Goal: Transaction & Acquisition: Purchase product/service

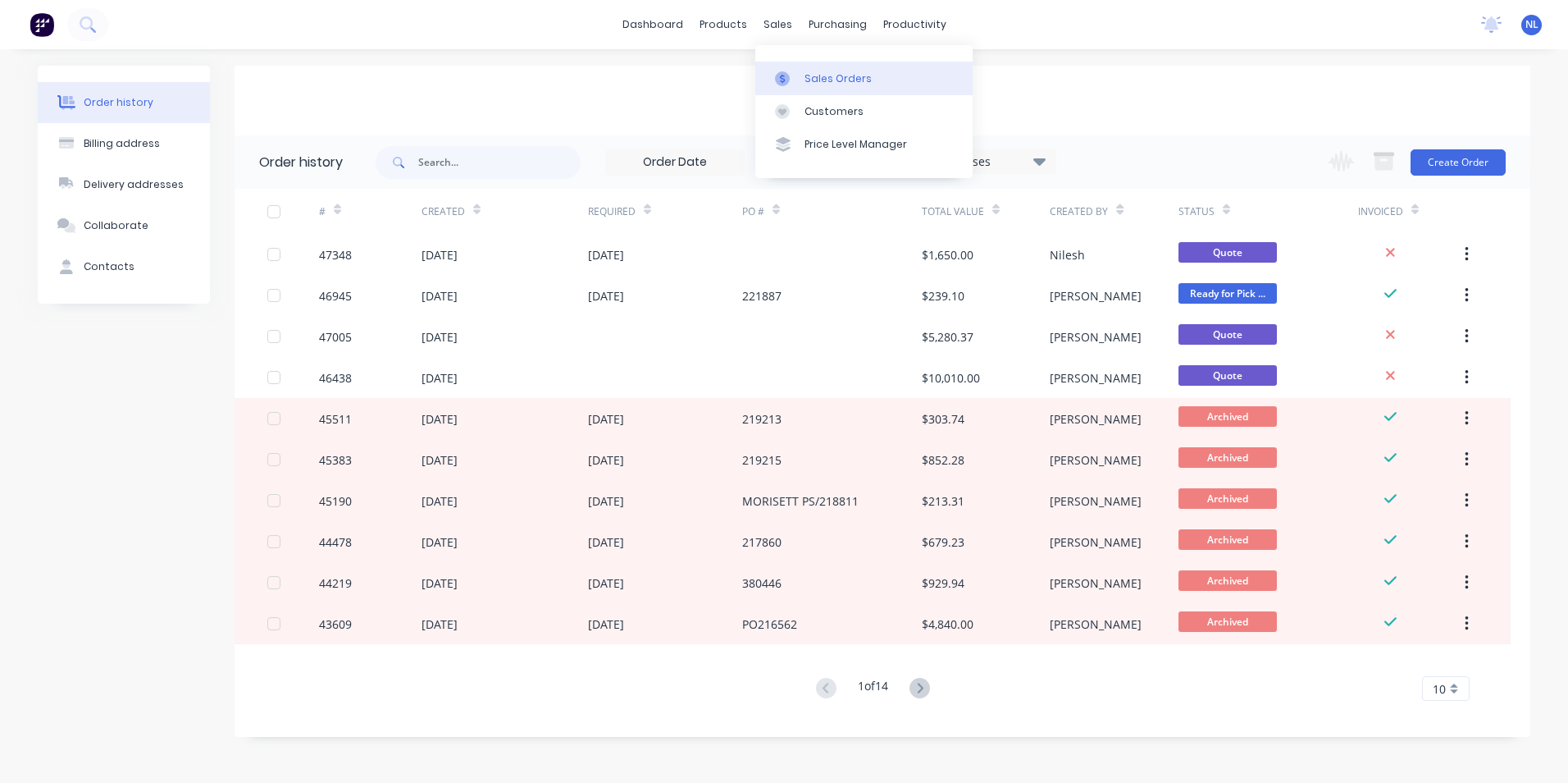
click at [810, 82] on div "Sales Orders" at bounding box center [838, 78] width 67 height 15
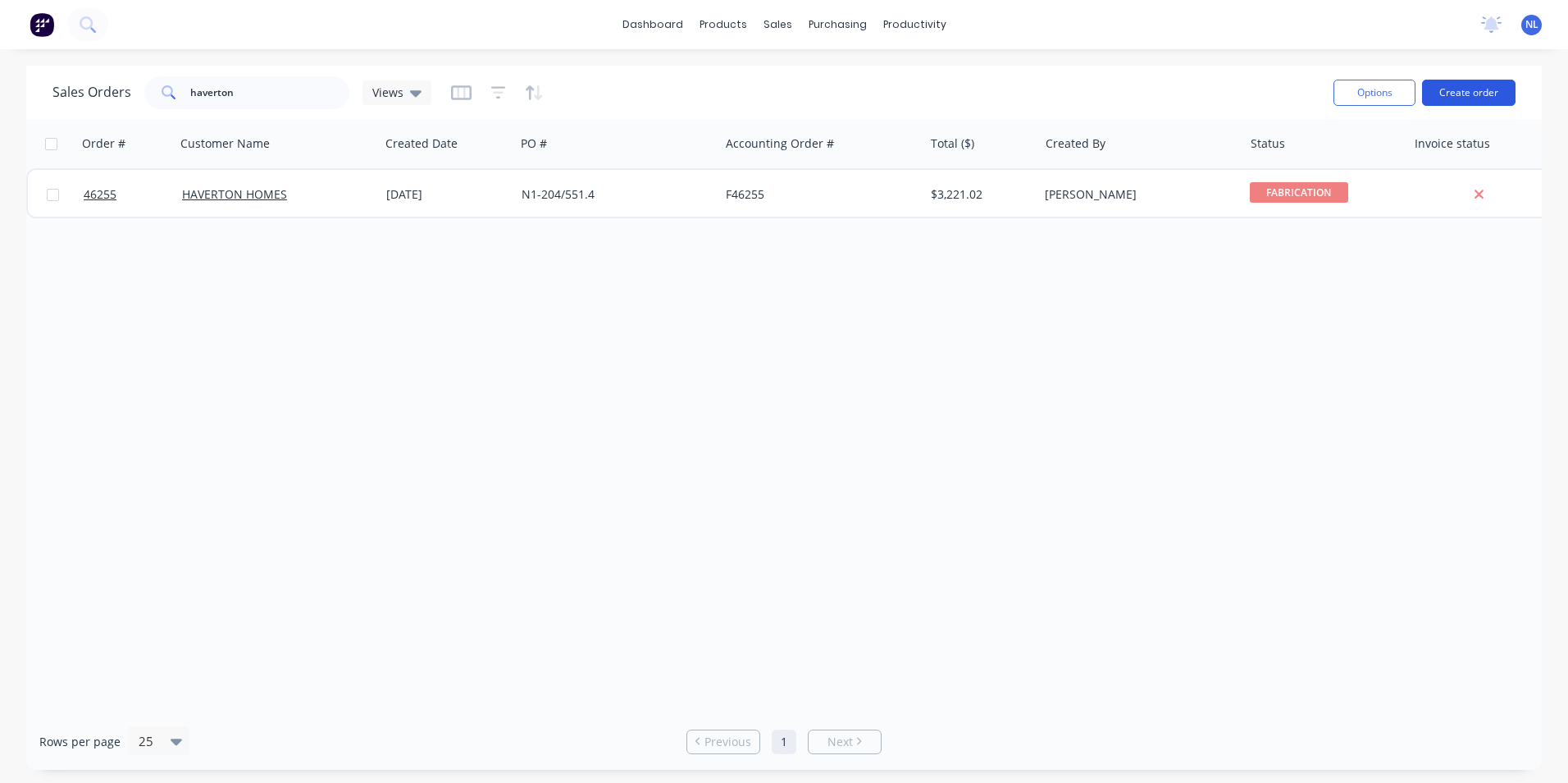
click at [1462, 94] on button "Create order" at bounding box center [1468, 93] width 93 height 26
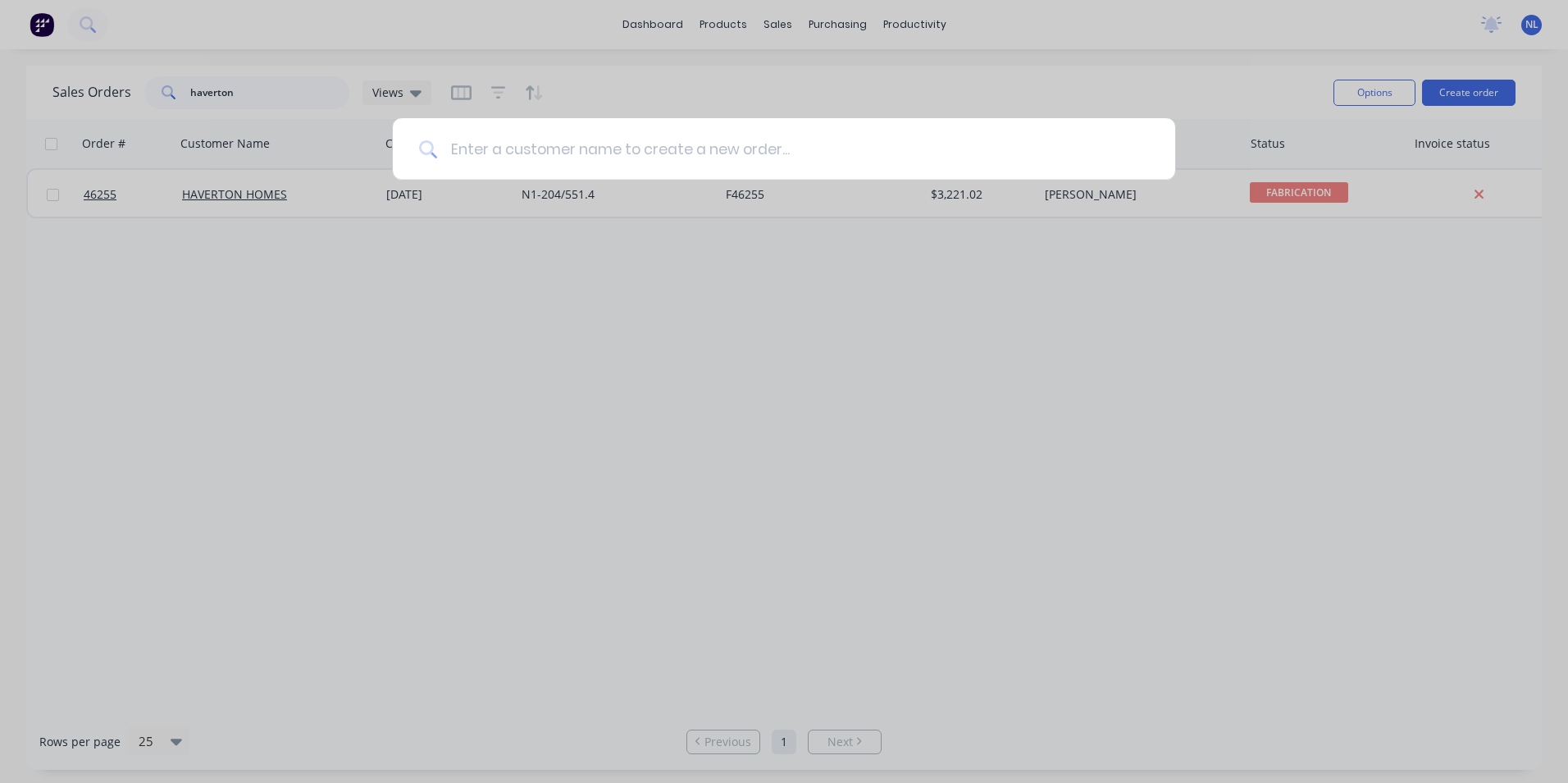
click at [642, 154] on input at bounding box center [793, 149] width 712 height 62
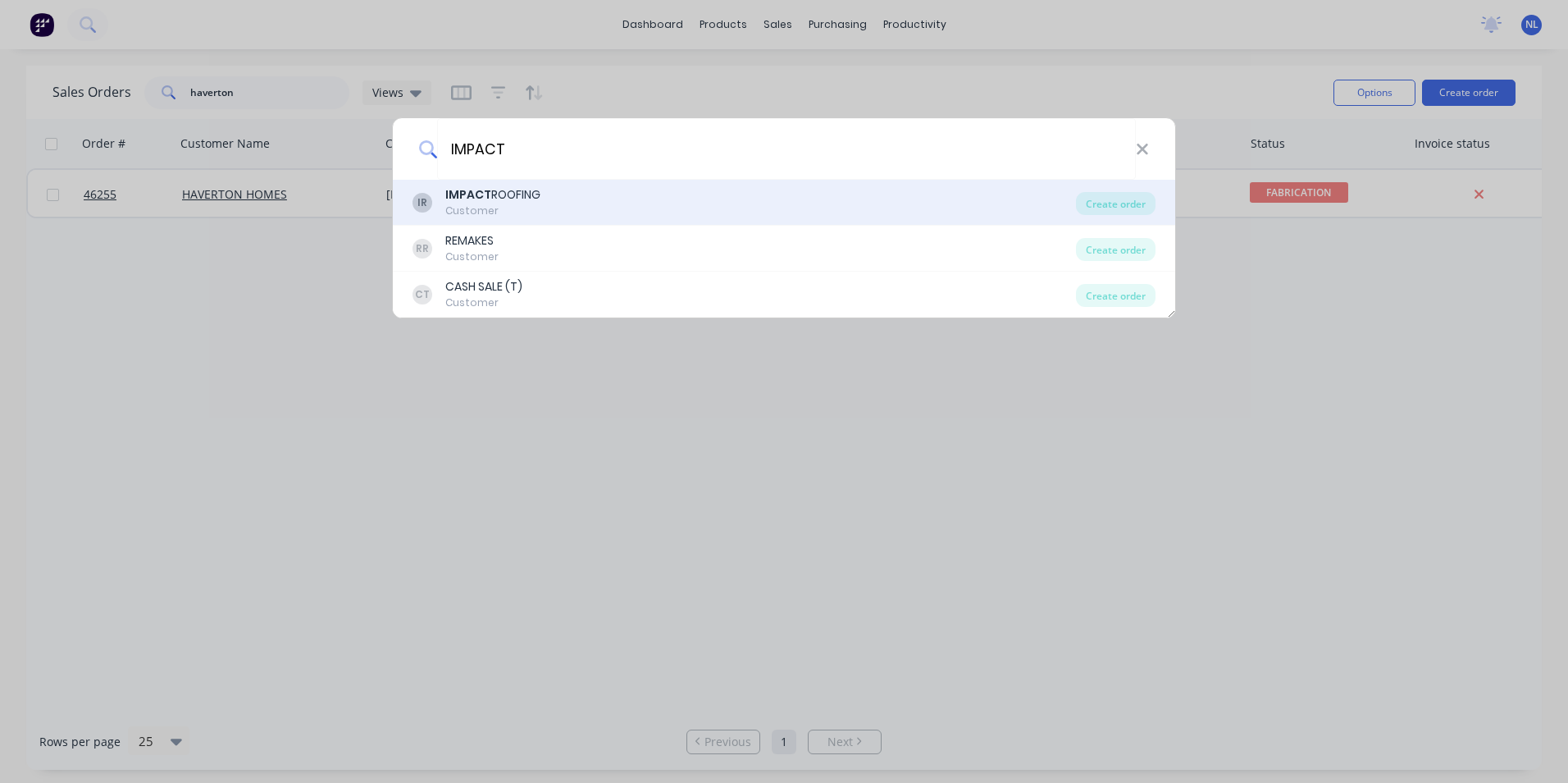
type input "IMPACT"
click at [924, 191] on div "IR IMPACT ROOFING Customer" at bounding box center [744, 202] width 664 height 32
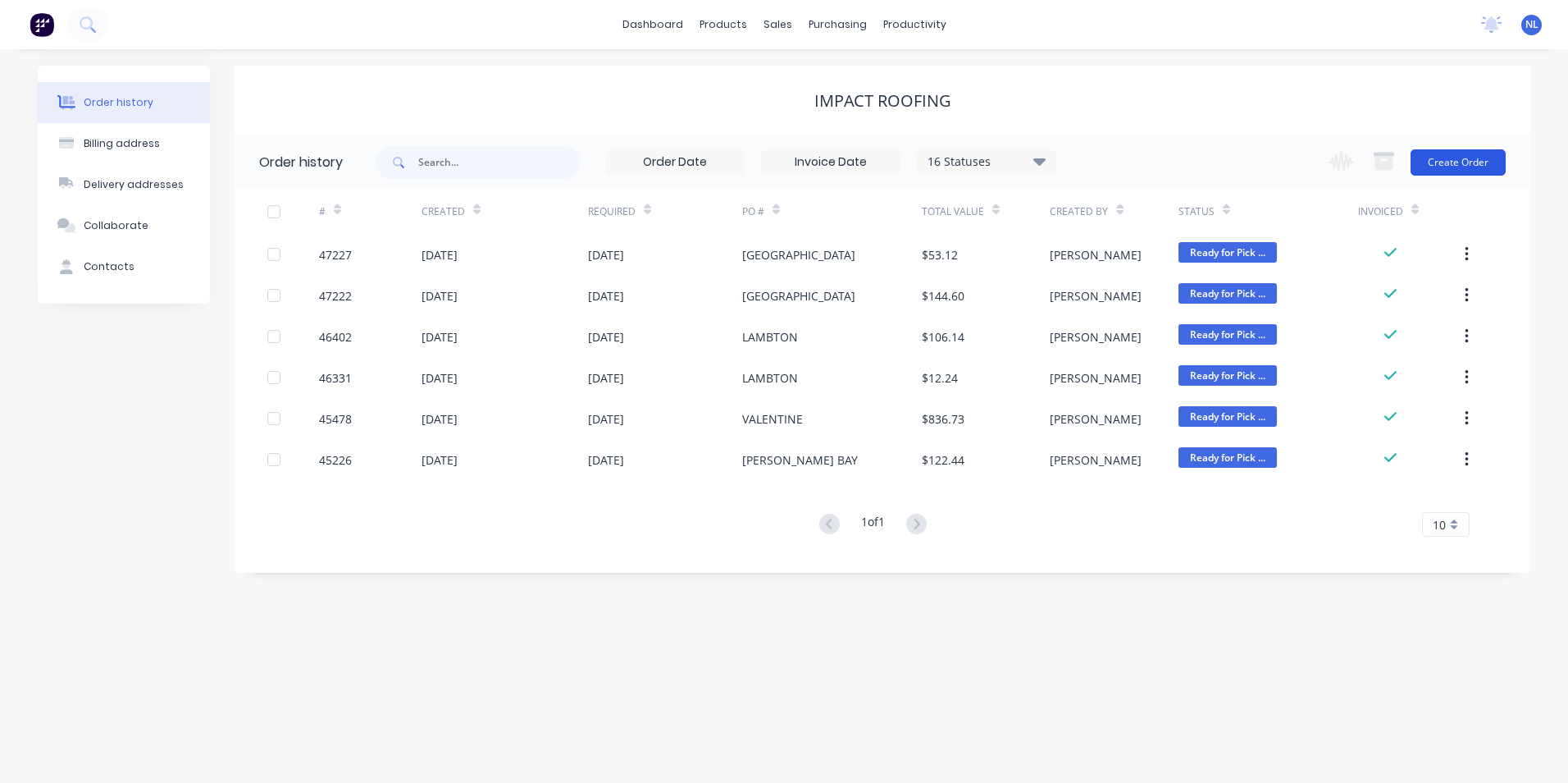
click at [1482, 171] on button "Create Order" at bounding box center [1458, 162] width 95 height 26
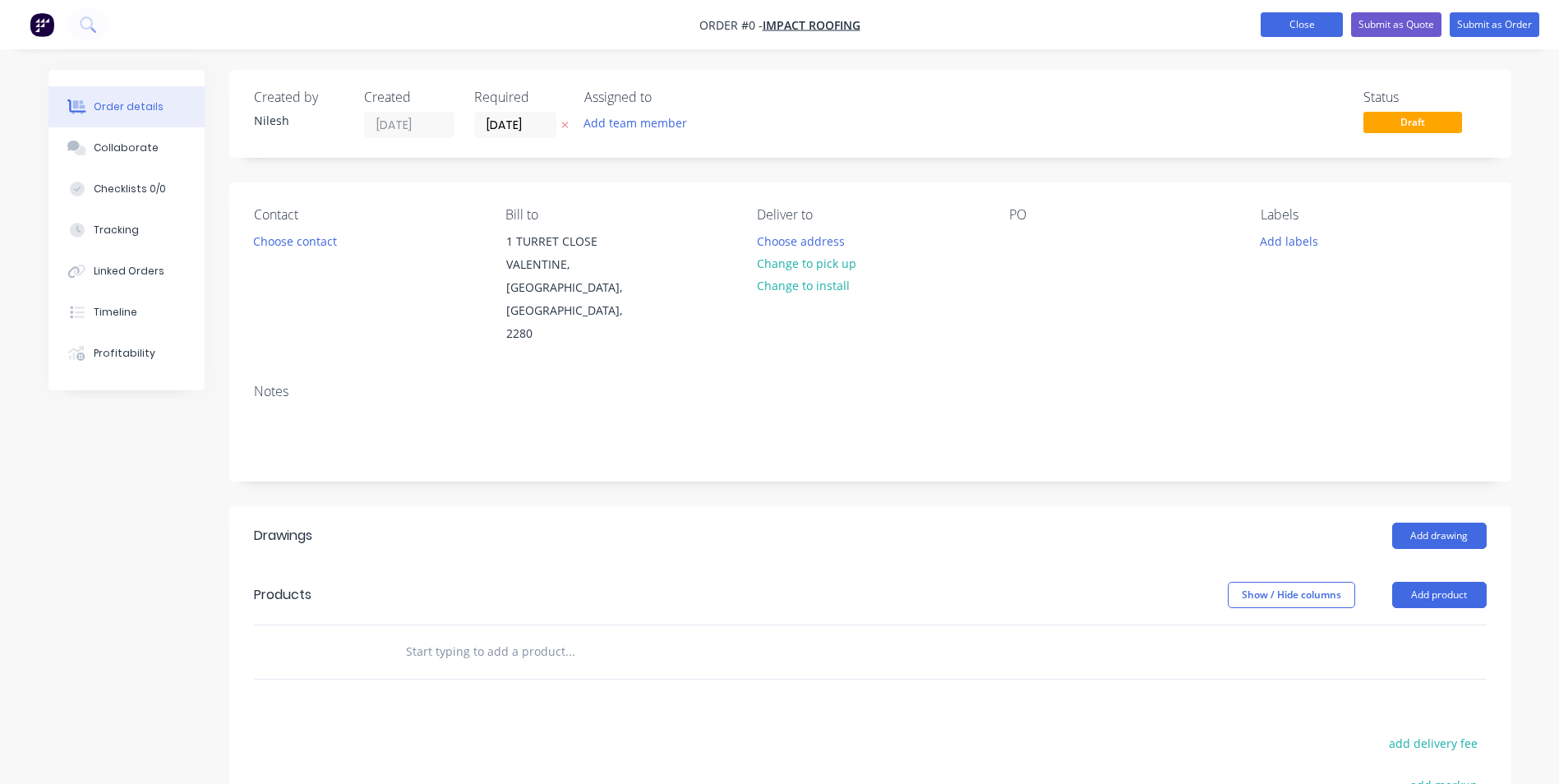
click at [1290, 30] on button "Close" at bounding box center [1301, 25] width 82 height 25
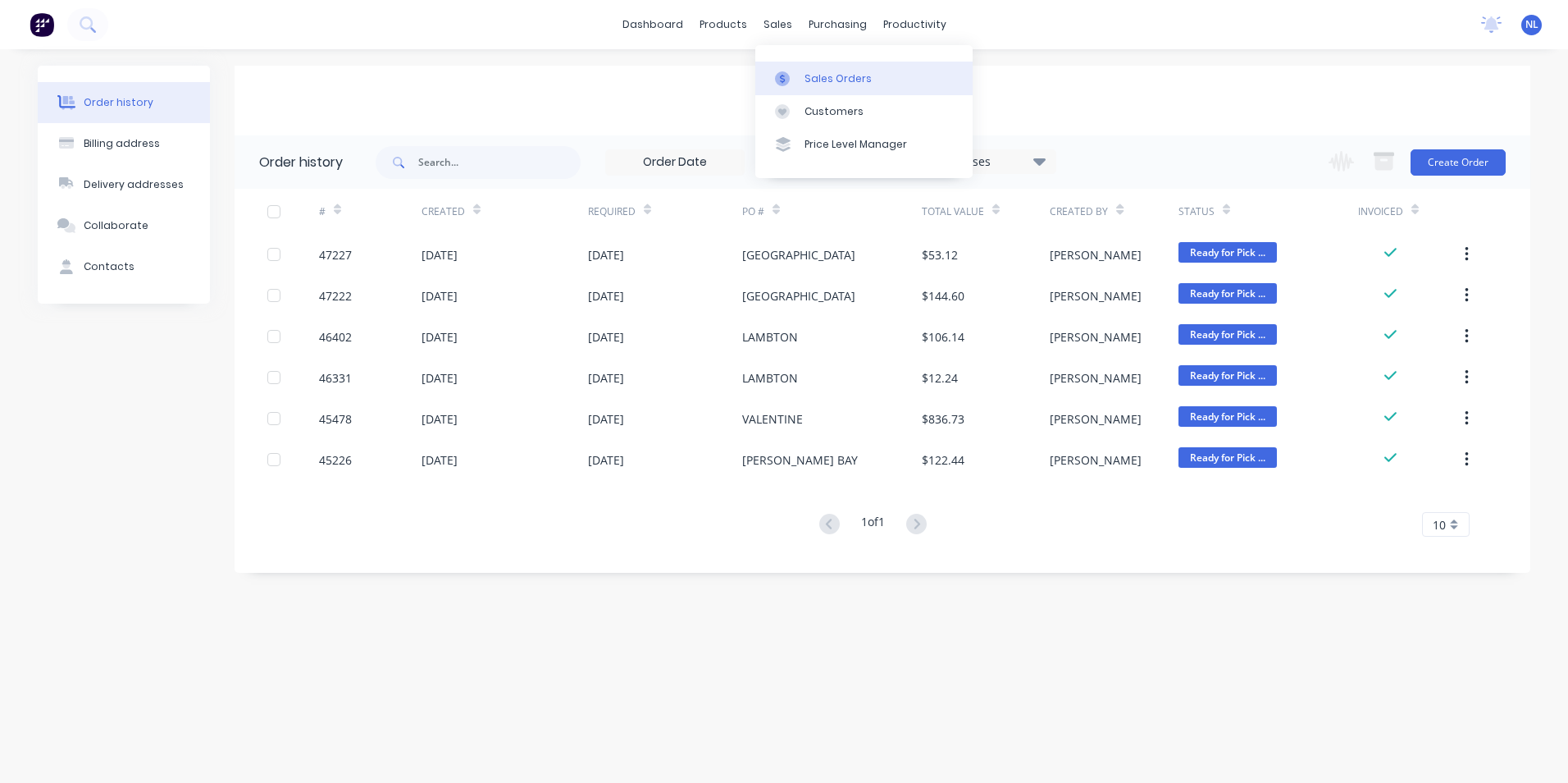
click at [848, 86] on link "Sales Orders" at bounding box center [864, 78] width 218 height 33
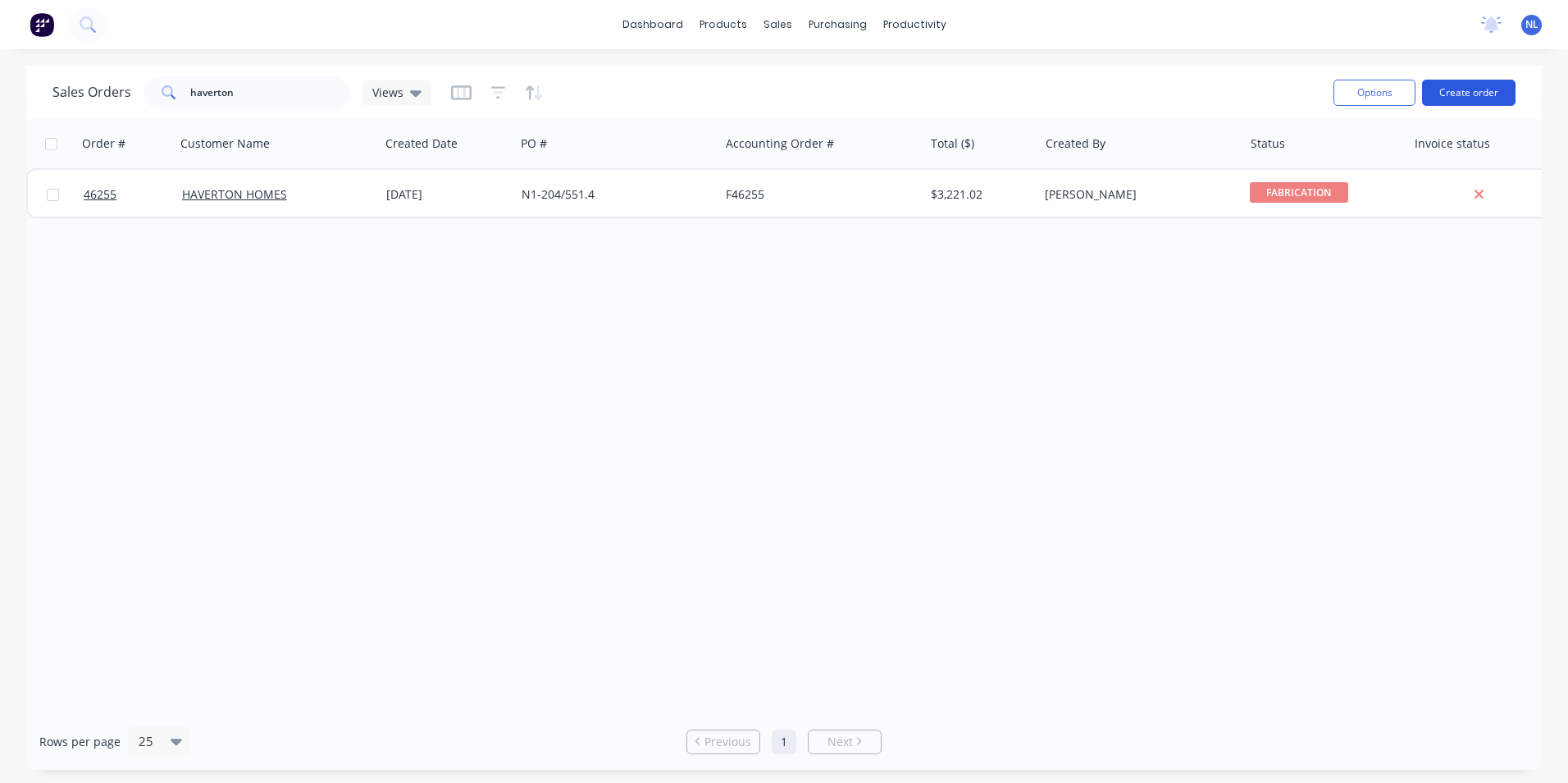
click at [1458, 91] on button "Create order" at bounding box center [1468, 93] width 93 height 26
drag, startPoint x: 249, startPoint y: 102, endPoint x: 100, endPoint y: 125, distance: 150.8
click at [111, 123] on div "Sales Orders haverton Views Options Create order Order # Customer Name Created …" at bounding box center [784, 417] width 1515 height 704
click at [540, 427] on div "Order # Customer Name Created Date PO # Accounting Order # Total ($) Created By…" at bounding box center [784, 416] width 1515 height 594
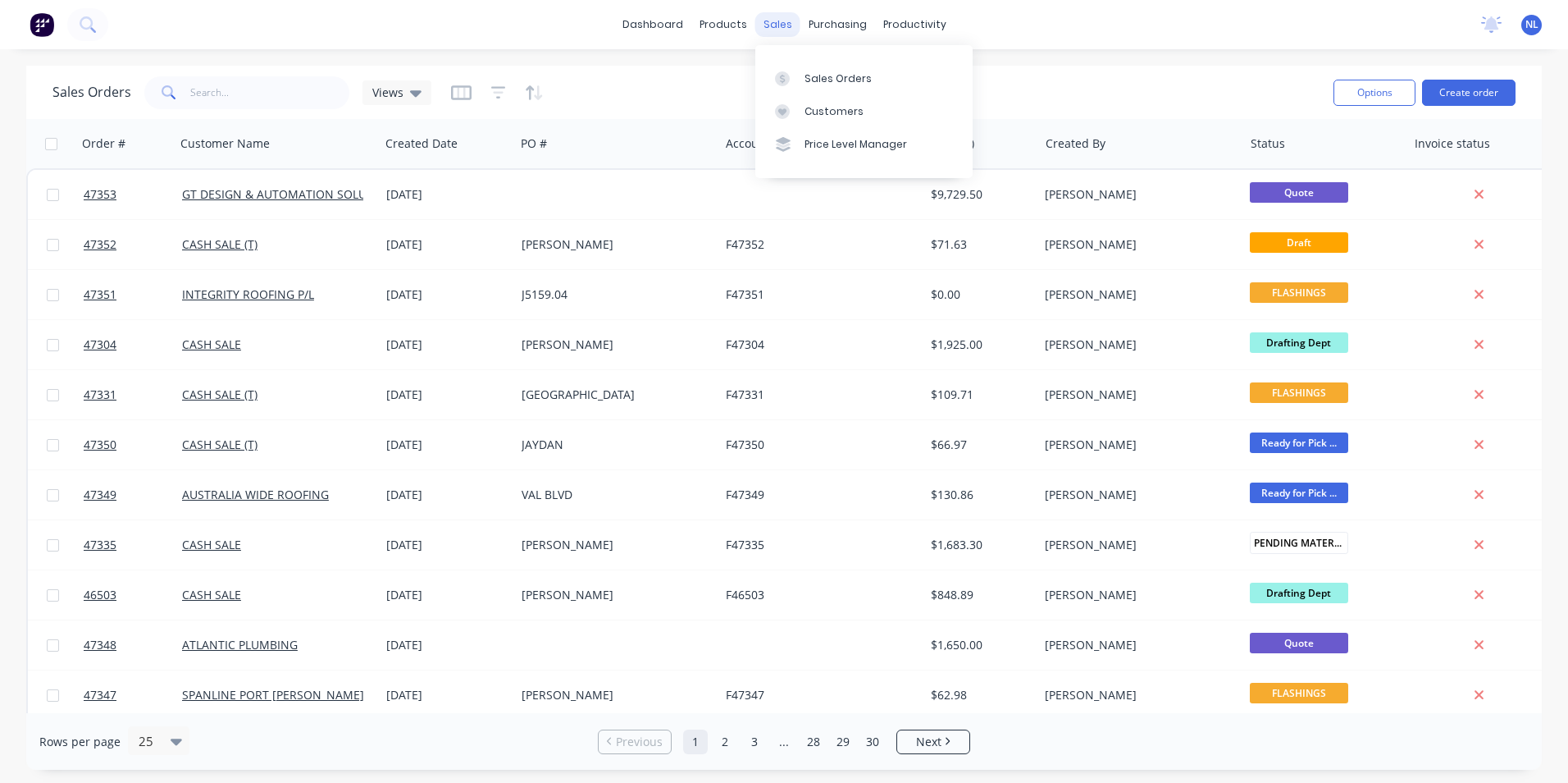
click at [778, 28] on div "sales" at bounding box center [777, 25] width 45 height 25
click at [798, 100] on link "Customers" at bounding box center [864, 111] width 218 height 33
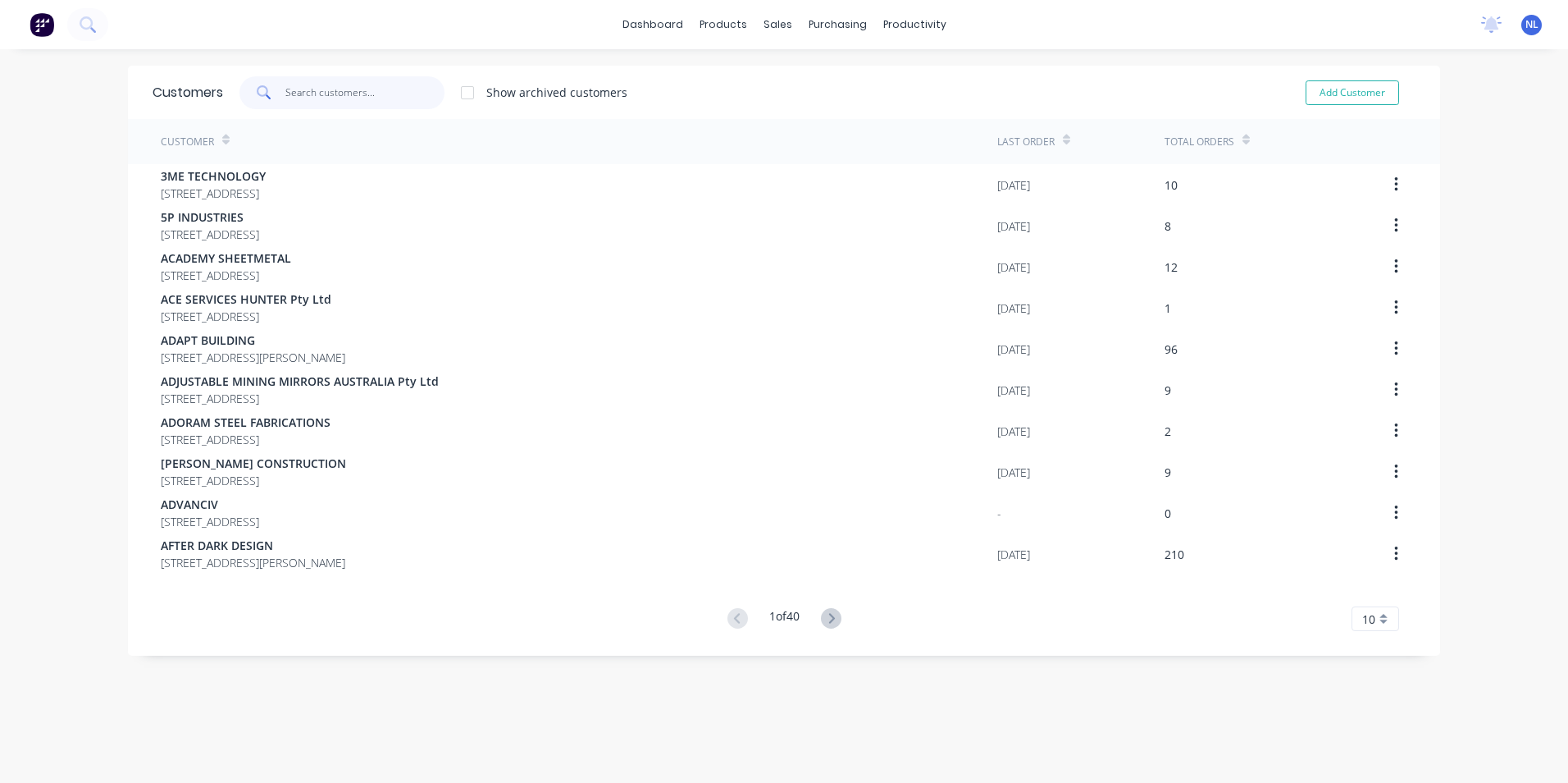
click at [346, 98] on input "text" at bounding box center [365, 93] width 160 height 33
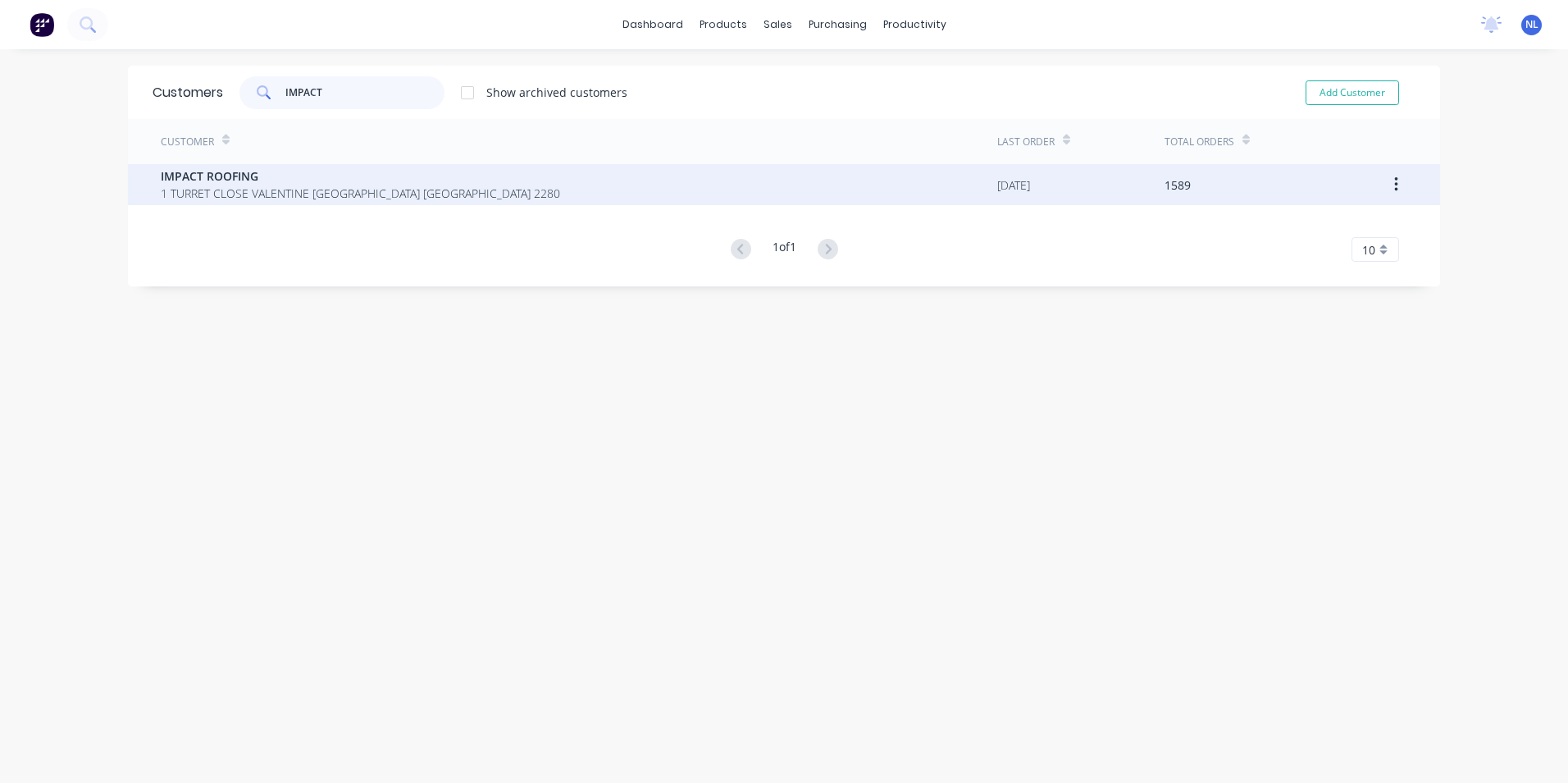
type input "IMPACT"
click at [337, 171] on span "IMPACT ROOFING" at bounding box center [360, 176] width 399 height 18
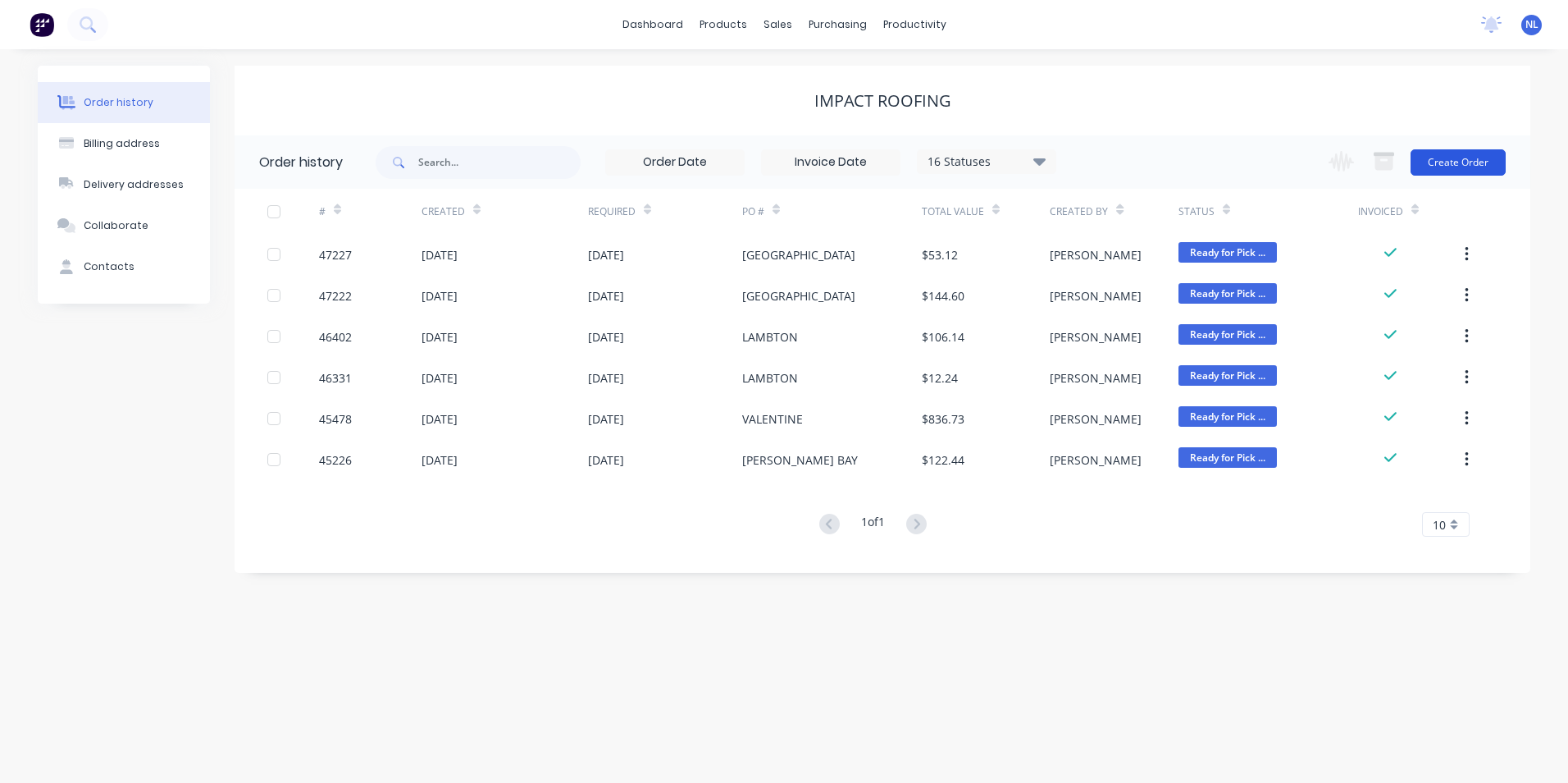
click at [1434, 168] on button "Create Order" at bounding box center [1458, 162] width 95 height 26
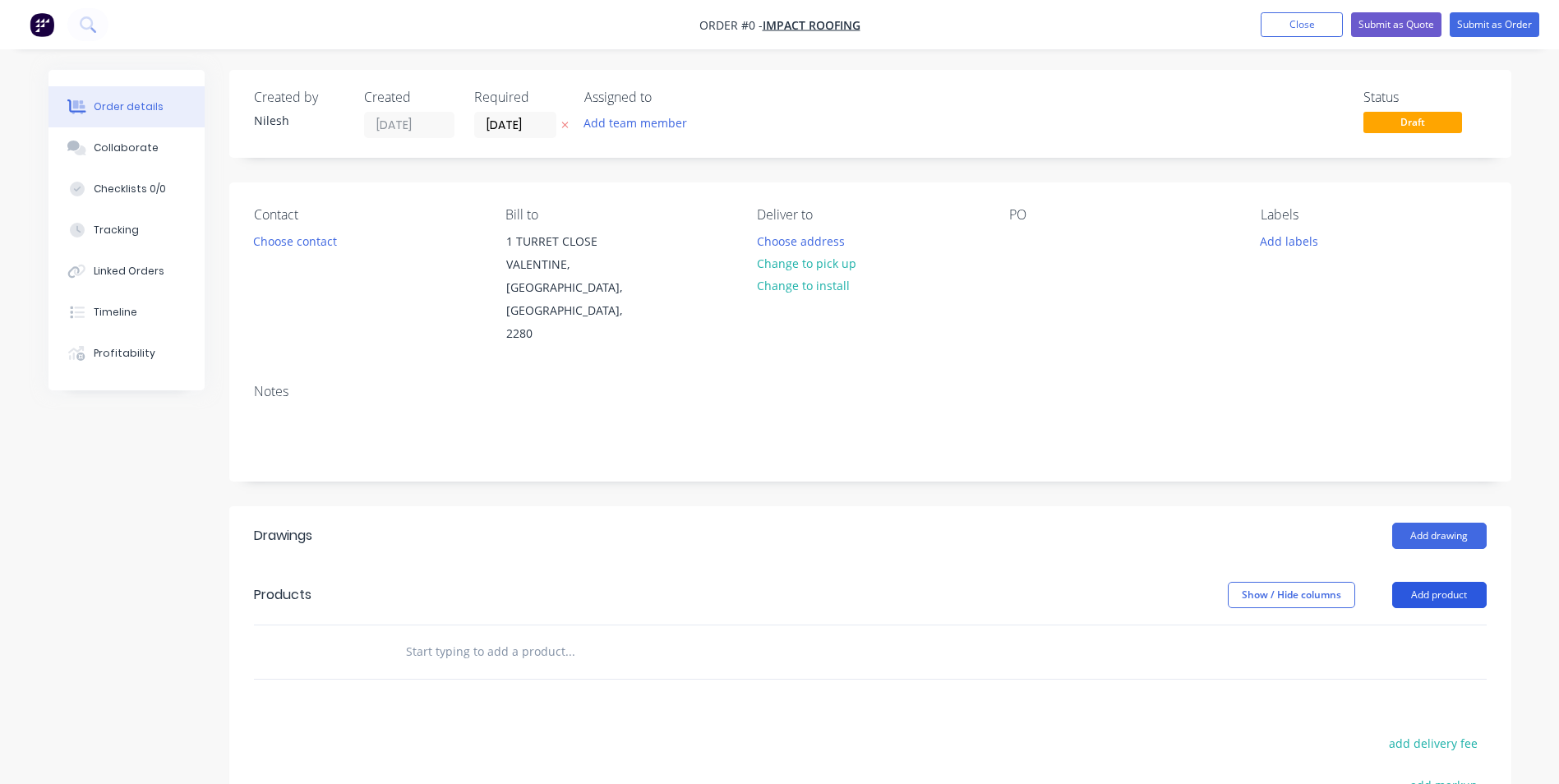
click at [1434, 582] on button "Add product" at bounding box center [1439, 595] width 95 height 26
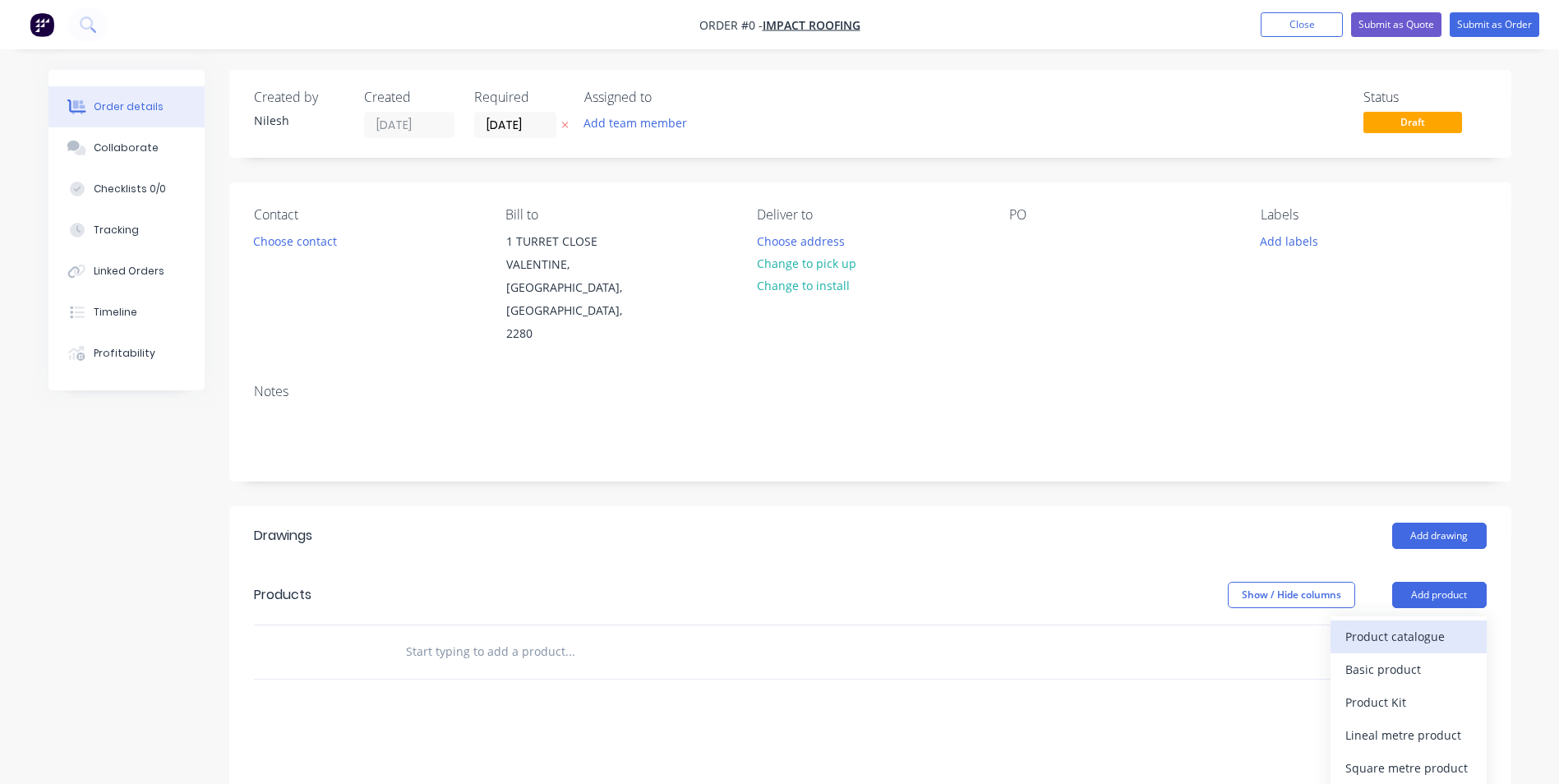
scroll to position [164, 0]
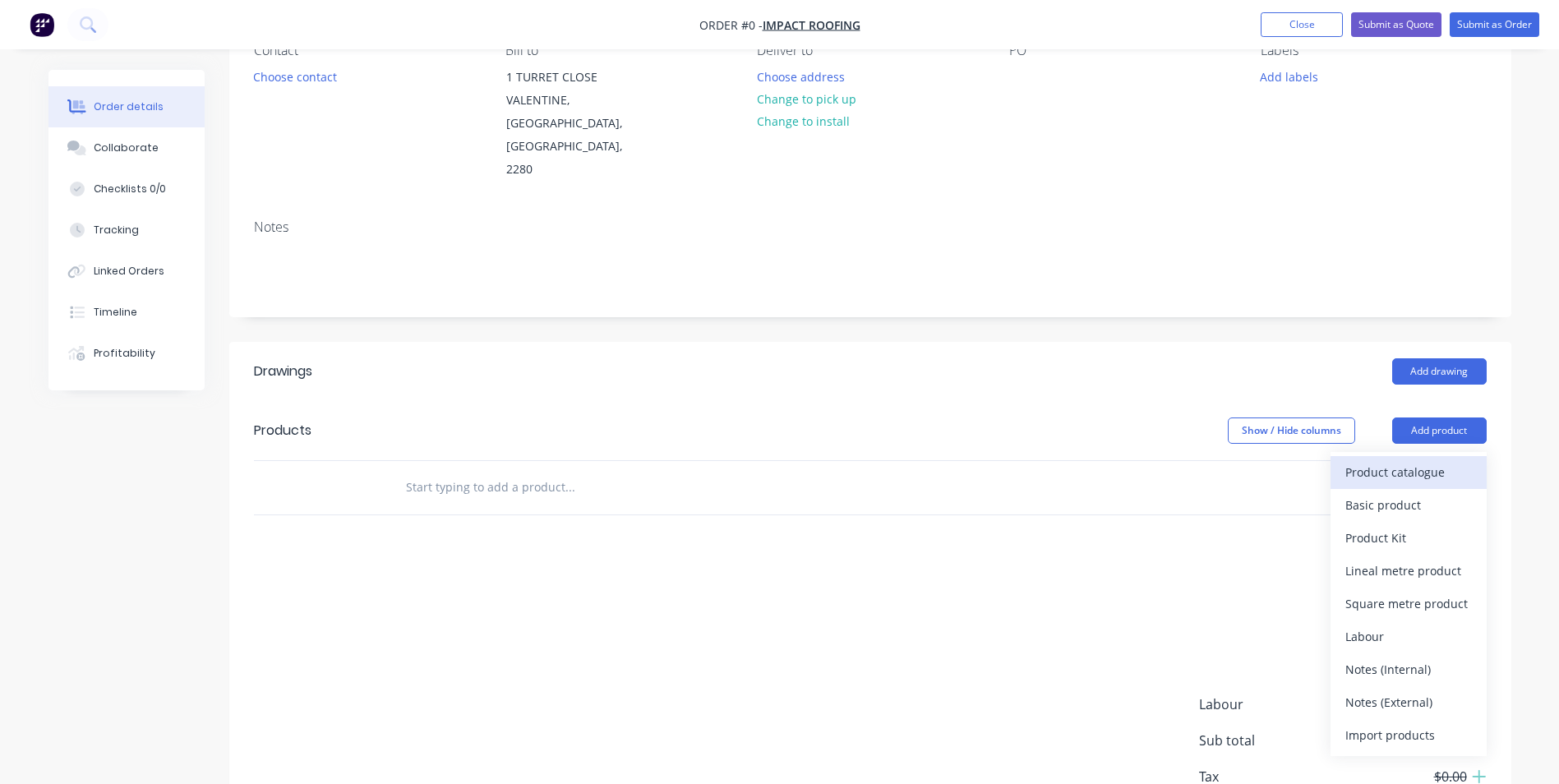
click at [1371, 460] on div "Product catalogue" at bounding box center [1408, 471] width 126 height 24
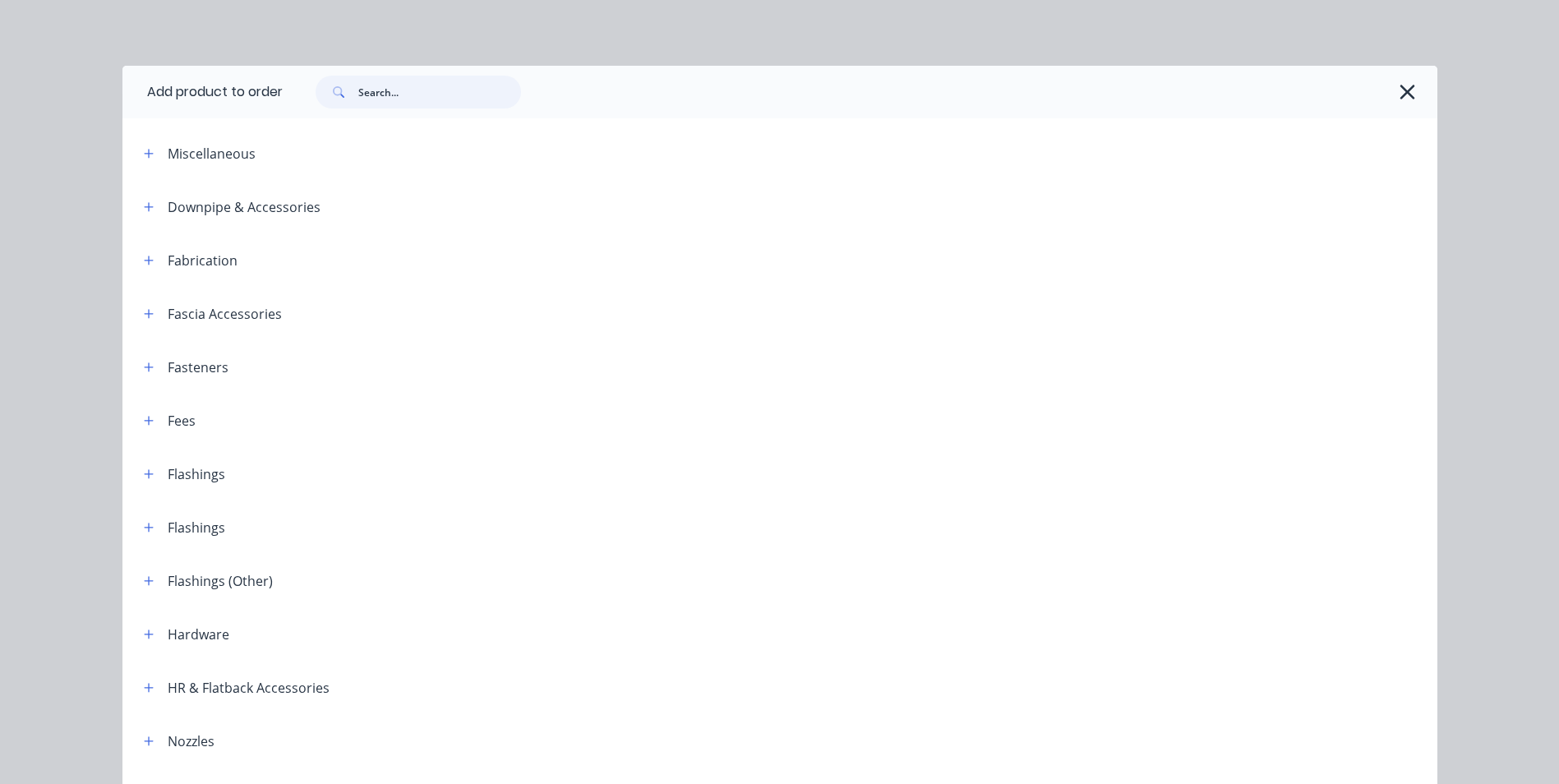
click at [425, 97] on input "text" at bounding box center [440, 92] width 163 height 33
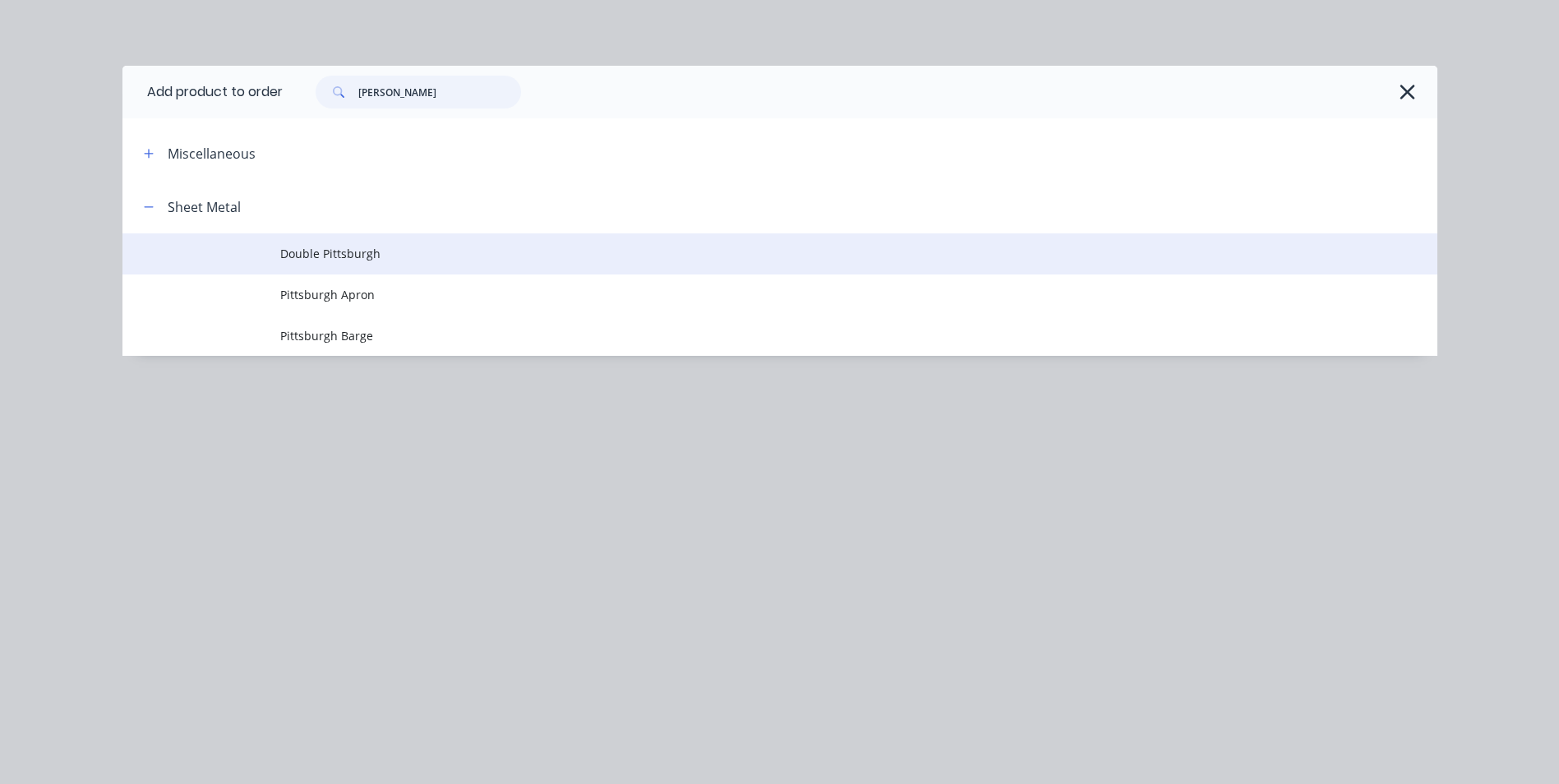
type input "[PERSON_NAME]"
click at [351, 253] on span "Double Pittsburgh" at bounding box center [743, 253] width 926 height 18
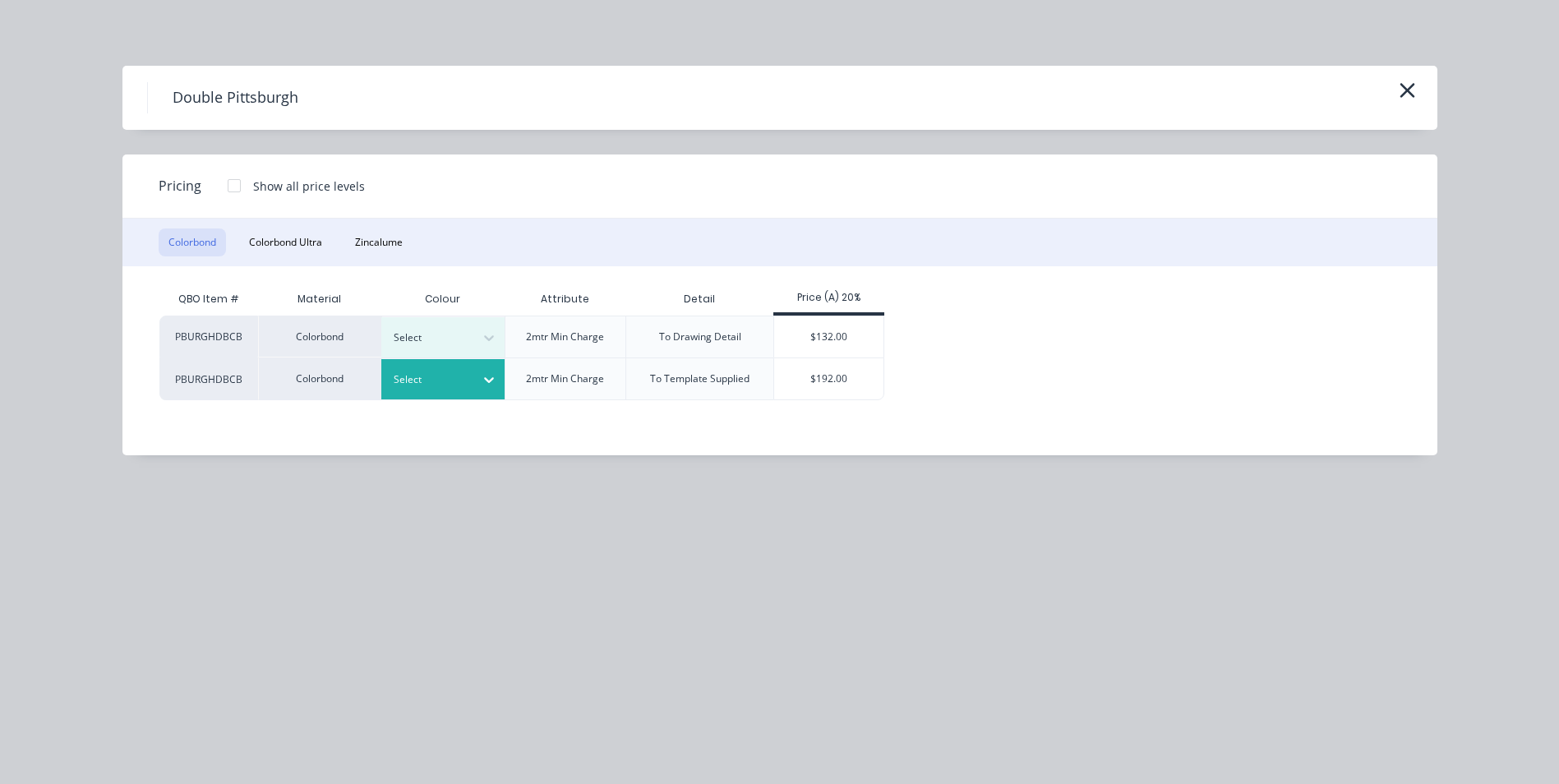
click at [501, 385] on div at bounding box center [488, 380] width 29 height 26
type input "shale"
click at [444, 420] on div "[PERSON_NAME]" at bounding box center [484, 424] width 206 height 30
click at [833, 379] on div "$192.00" at bounding box center [829, 379] width 110 height 41
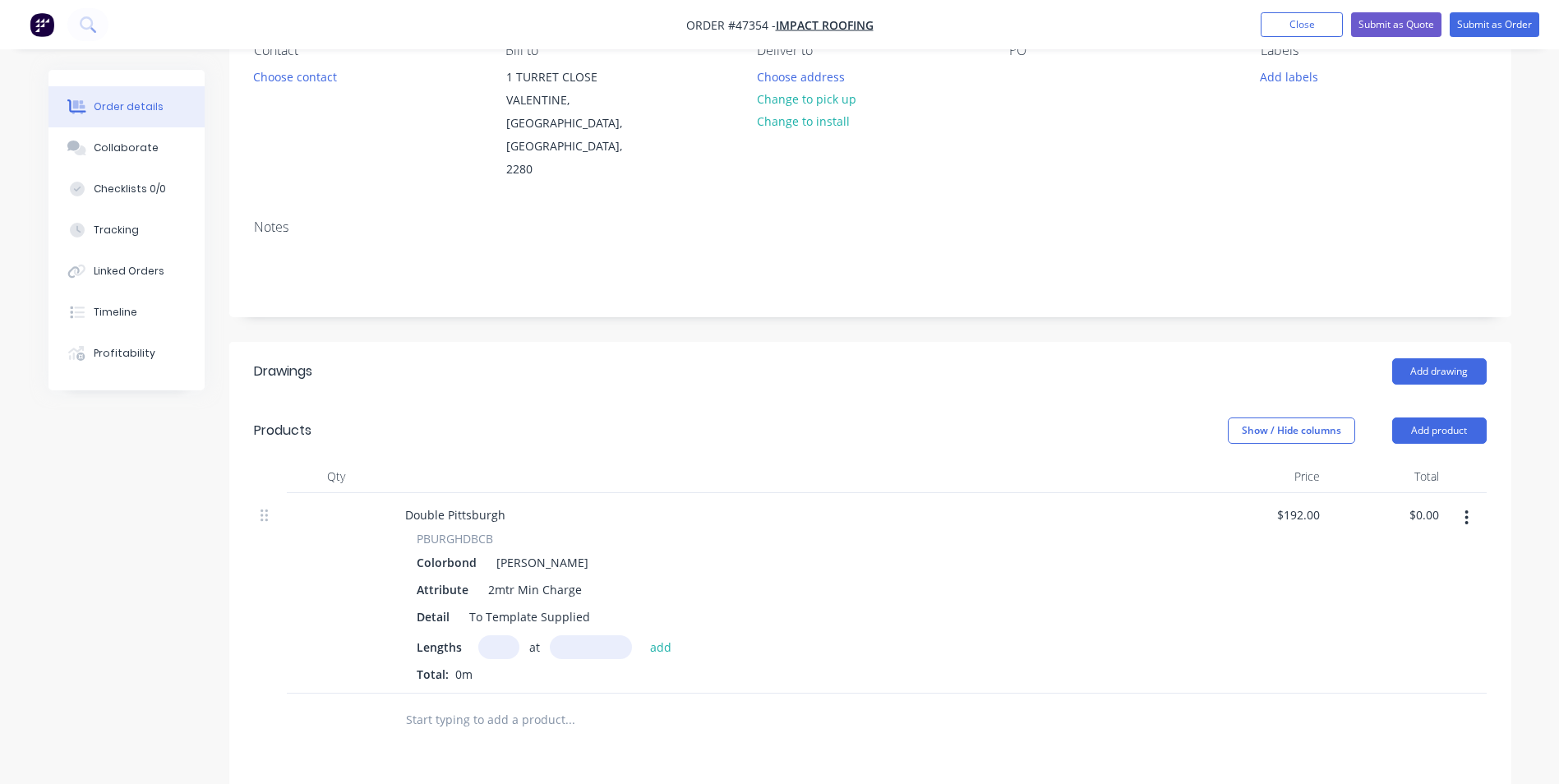
click at [504, 635] on input "text" at bounding box center [498, 646] width 42 height 24
type input "2"
click at [560, 635] on input "text" at bounding box center [590, 646] width 82 height 24
type input "4950mm"
click at [648, 635] on button "add" at bounding box center [662, 645] width 39 height 22
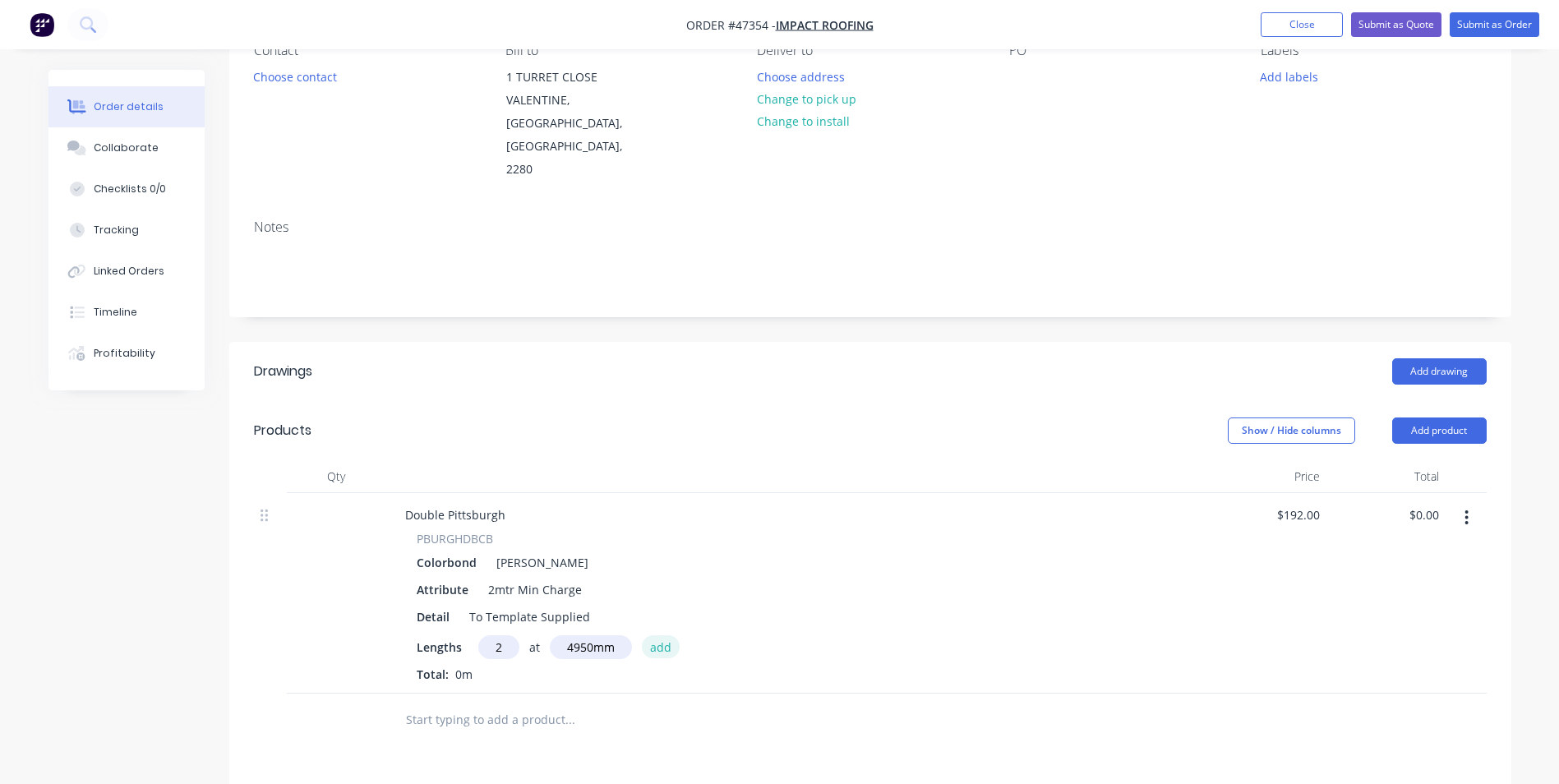
type input "$1,900.80"
click at [791, 577] on div "Attribute 2mtr Min Charge" at bounding box center [792, 589] width 766 height 24
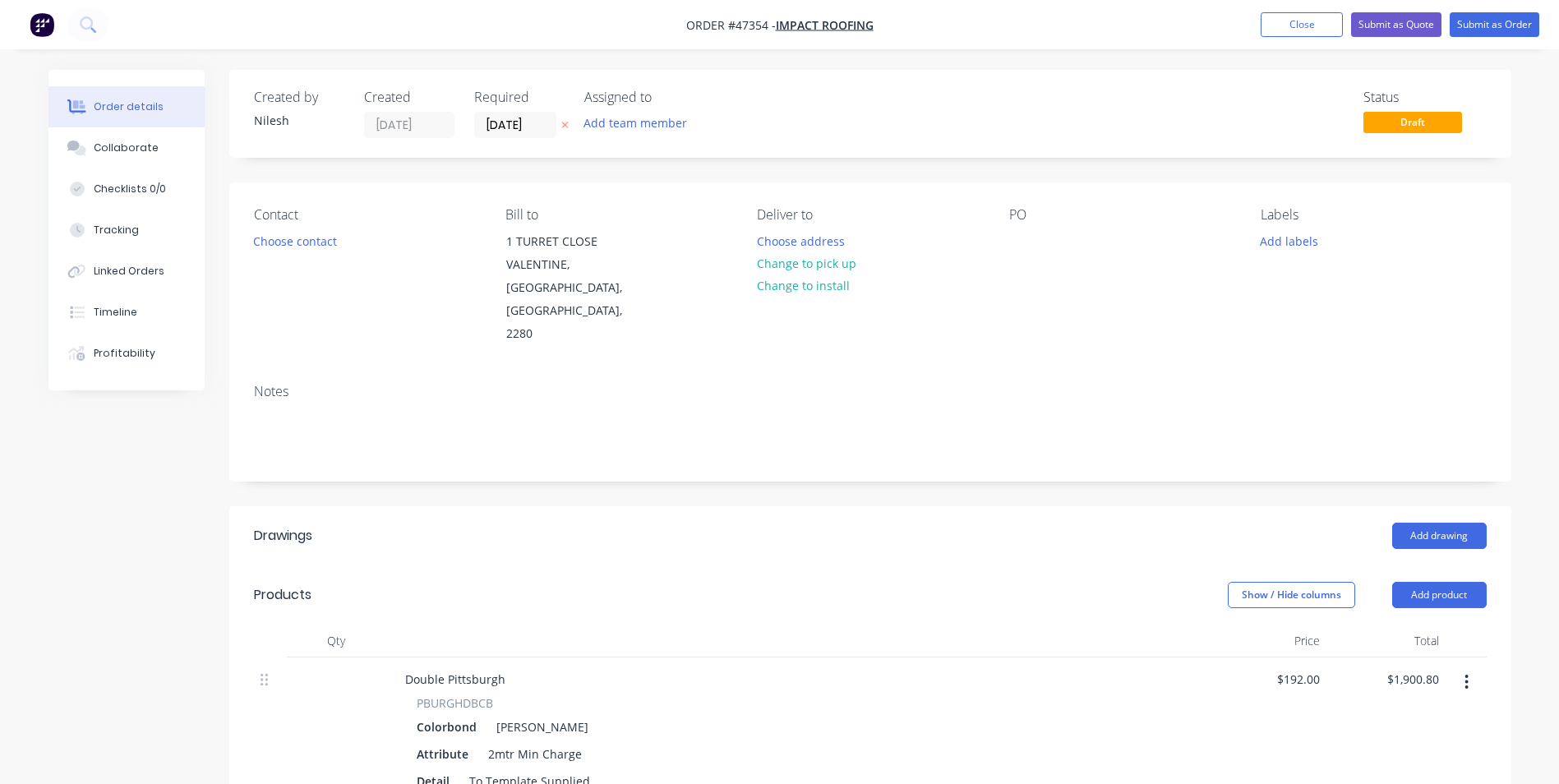
click at [1056, 230] on div "PO" at bounding box center [1121, 275] width 225 height 139
click at [1040, 238] on div "PO" at bounding box center [1121, 275] width 225 height 139
click at [1026, 240] on div at bounding box center [1022, 241] width 26 height 24
click at [351, 237] on div "Contact Choose contact" at bounding box center [366, 275] width 225 height 139
click at [341, 243] on button "Choose contact" at bounding box center [294, 240] width 101 height 22
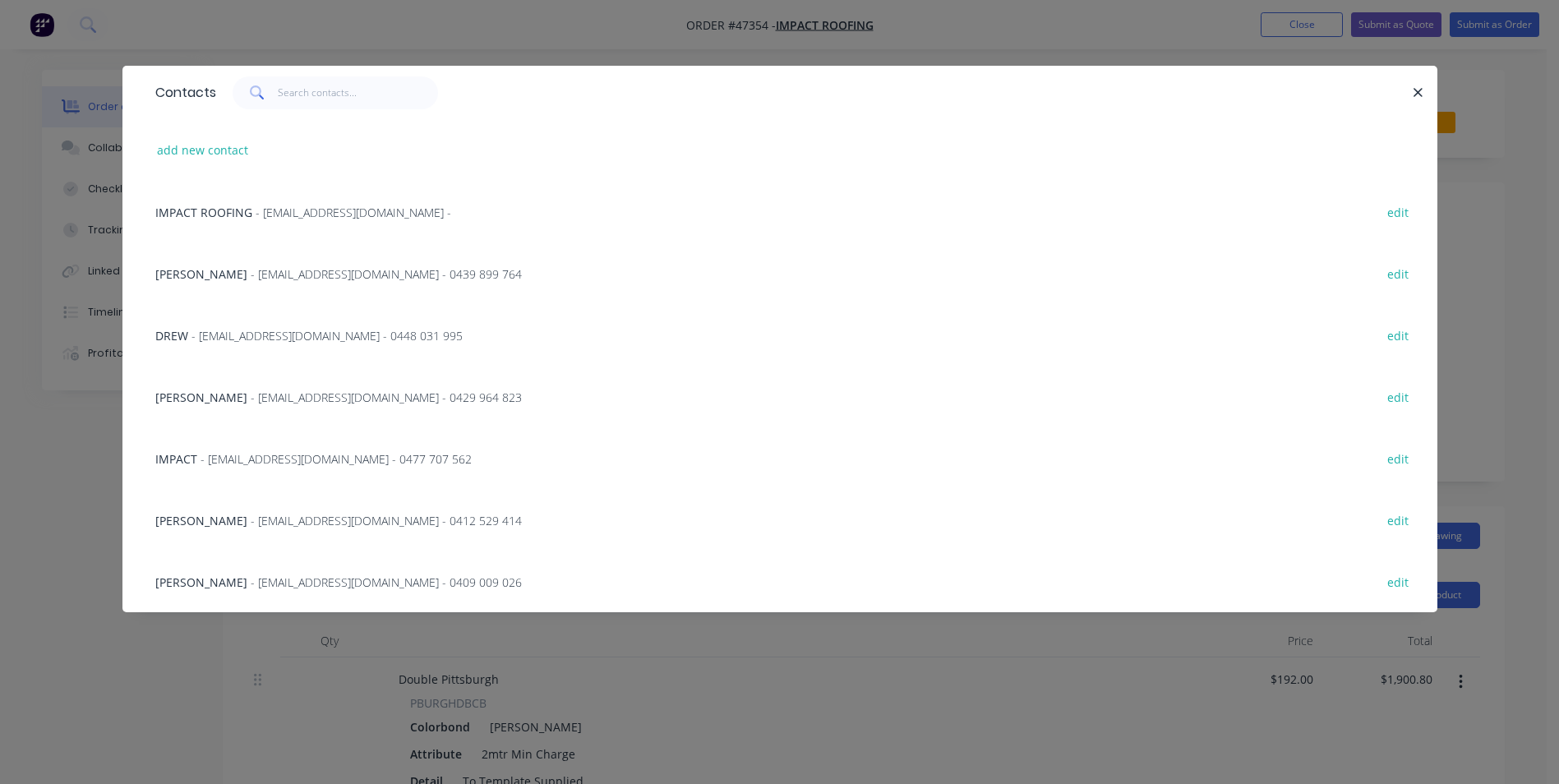
click at [284, 520] on span "- [EMAIL_ADDRESS][DOMAIN_NAME] - 0412 529 414" at bounding box center [386, 521] width 271 height 16
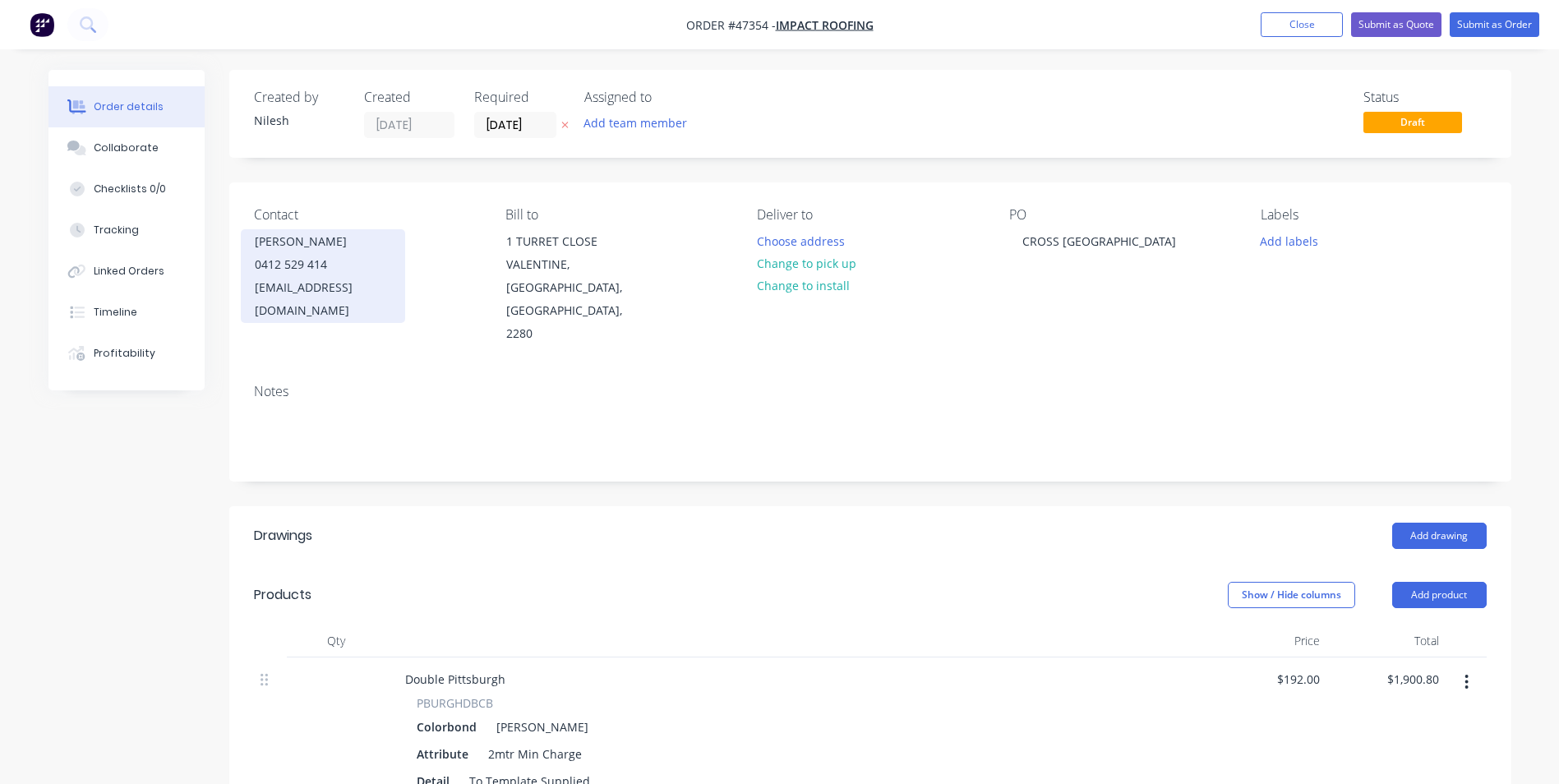
click at [337, 230] on div "[PERSON_NAME]" at bounding box center [322, 242] width 136 height 23
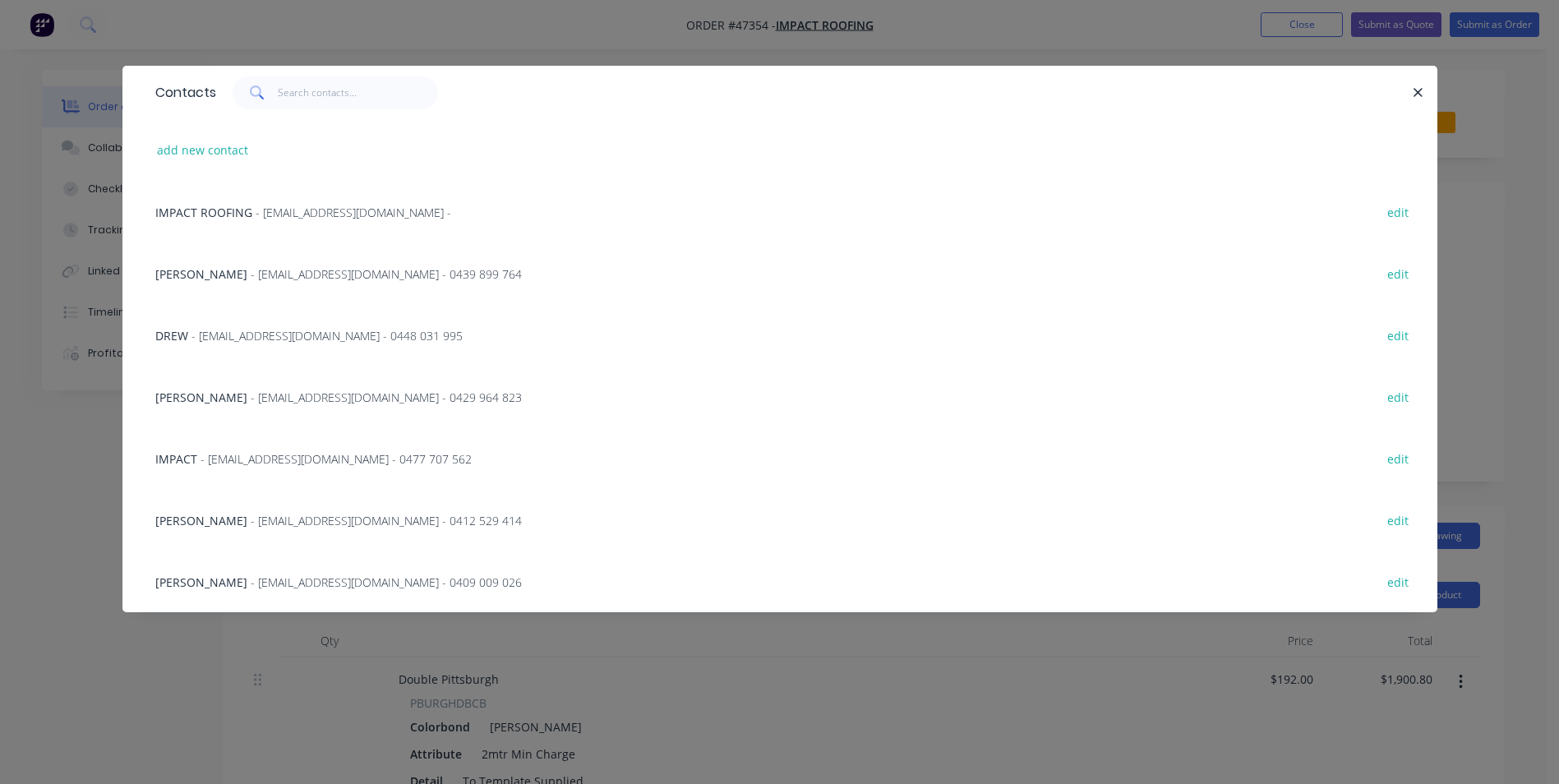
click at [280, 336] on span "- [EMAIL_ADDRESS][DOMAIN_NAME] - 0448 031 995" at bounding box center [327, 335] width 271 height 16
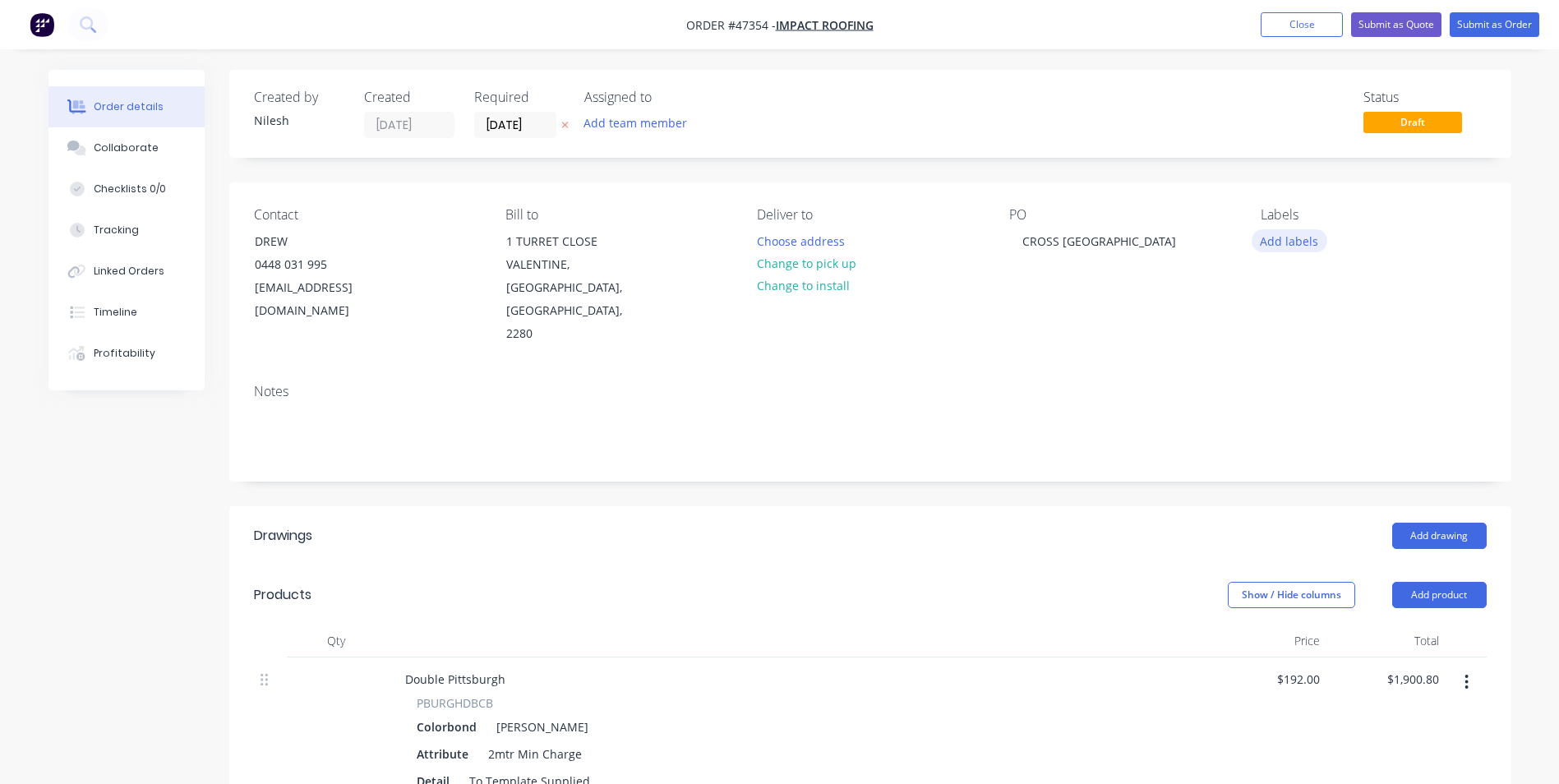
click at [1296, 244] on button "Add labels" at bounding box center [1290, 240] width 76 height 22
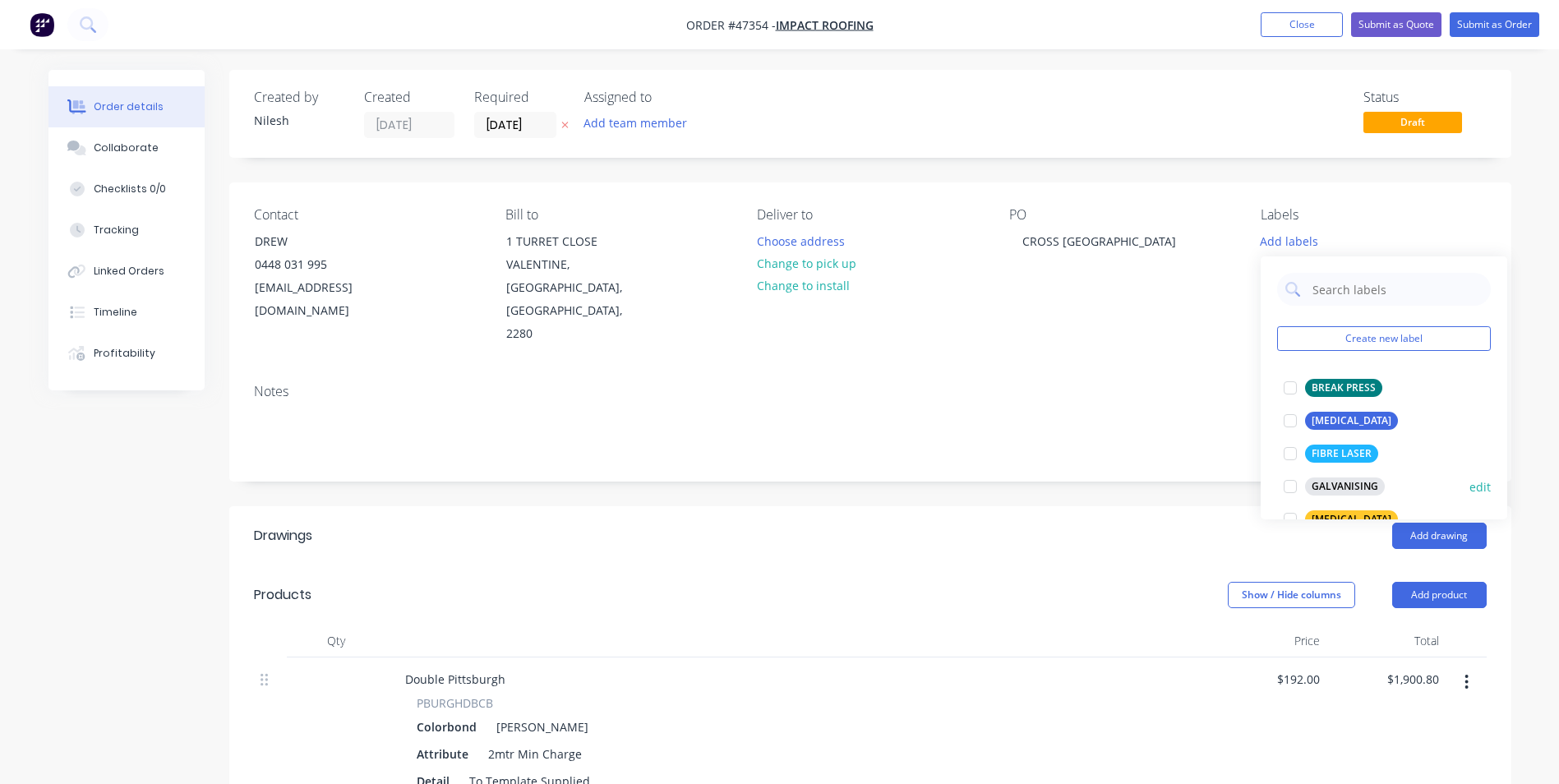
scroll to position [82, 0]
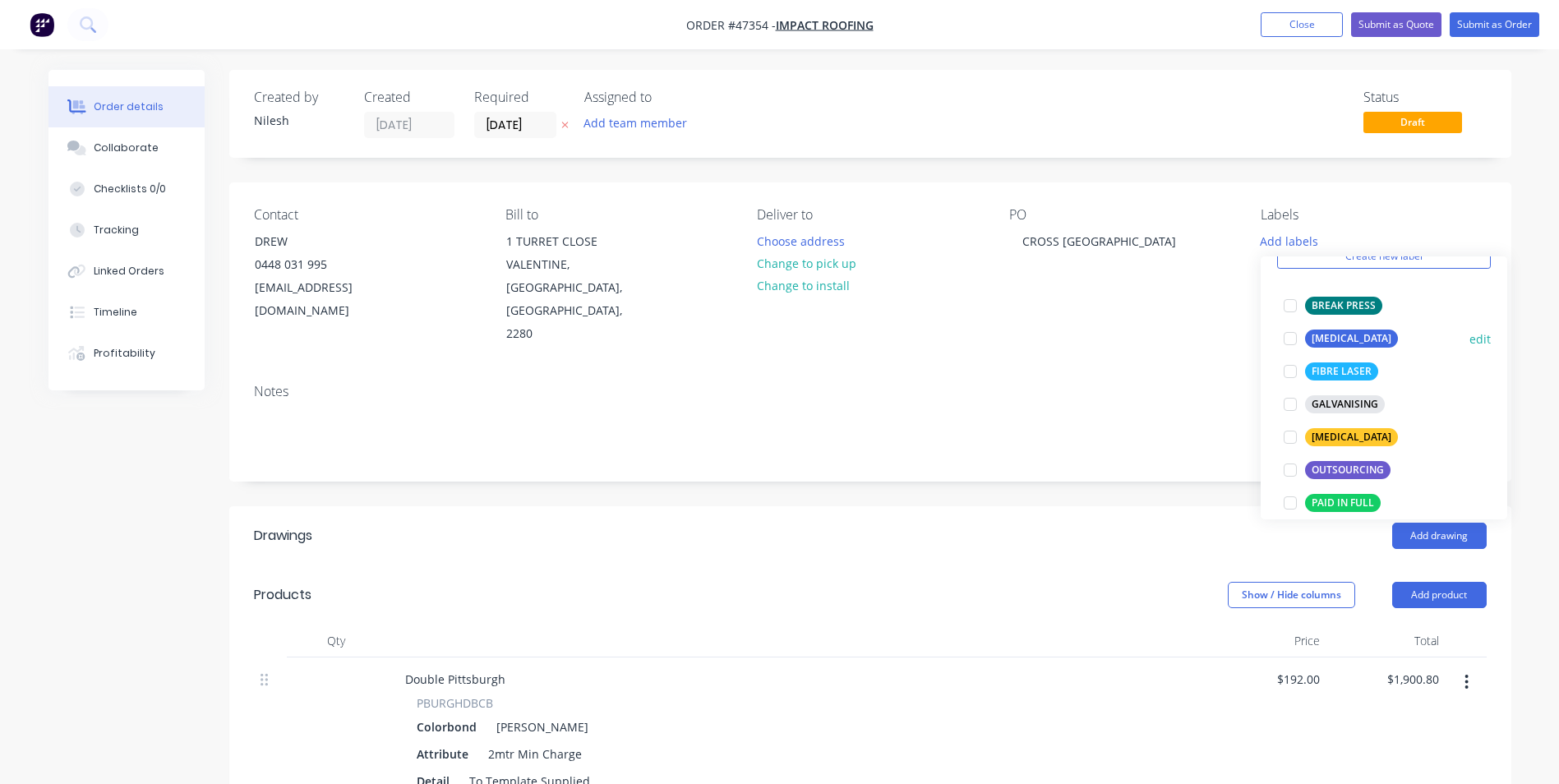
click at [1322, 336] on div "[MEDICAL_DATA]" at bounding box center [1351, 338] width 93 height 18
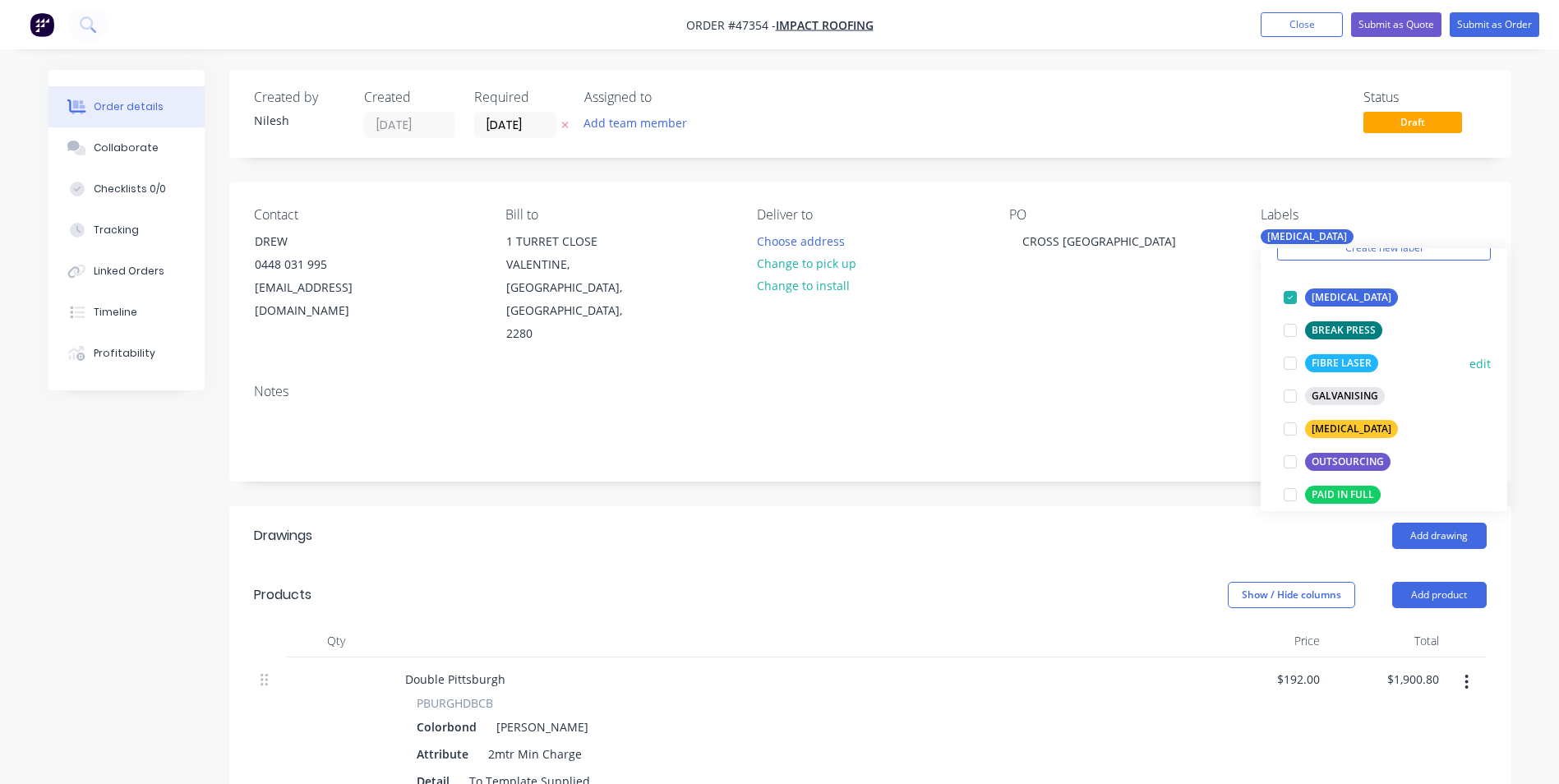
scroll to position [164, 0]
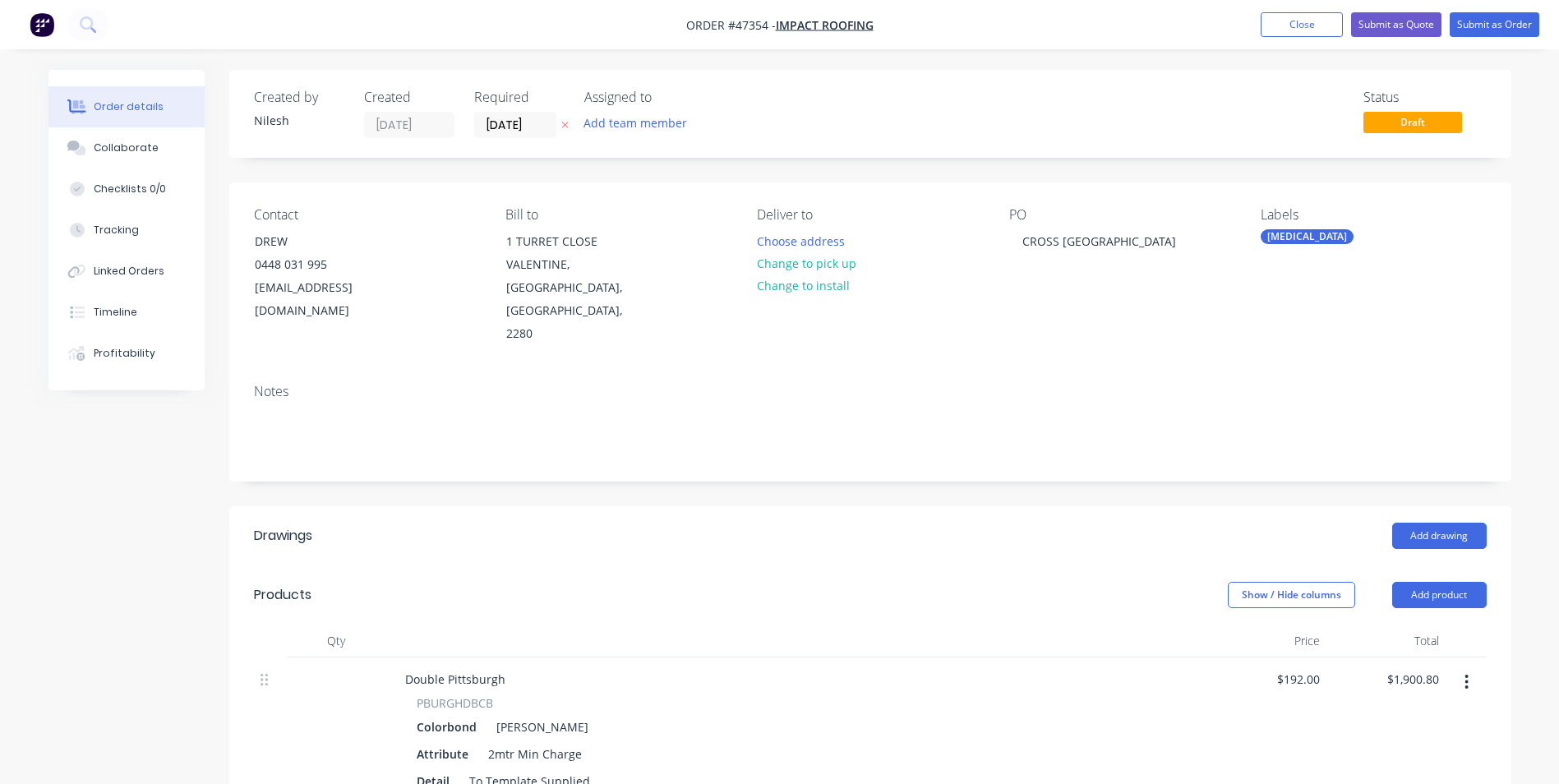
click at [1142, 205] on div "Contact DREW [PHONE_NUMBER] [EMAIL_ADDRESS][DOMAIN_NAME] Bill to 1 TURRET CLOSE…" at bounding box center [870, 276] width 1282 height 188
click at [677, 129] on button "Add team member" at bounding box center [634, 123] width 121 height 22
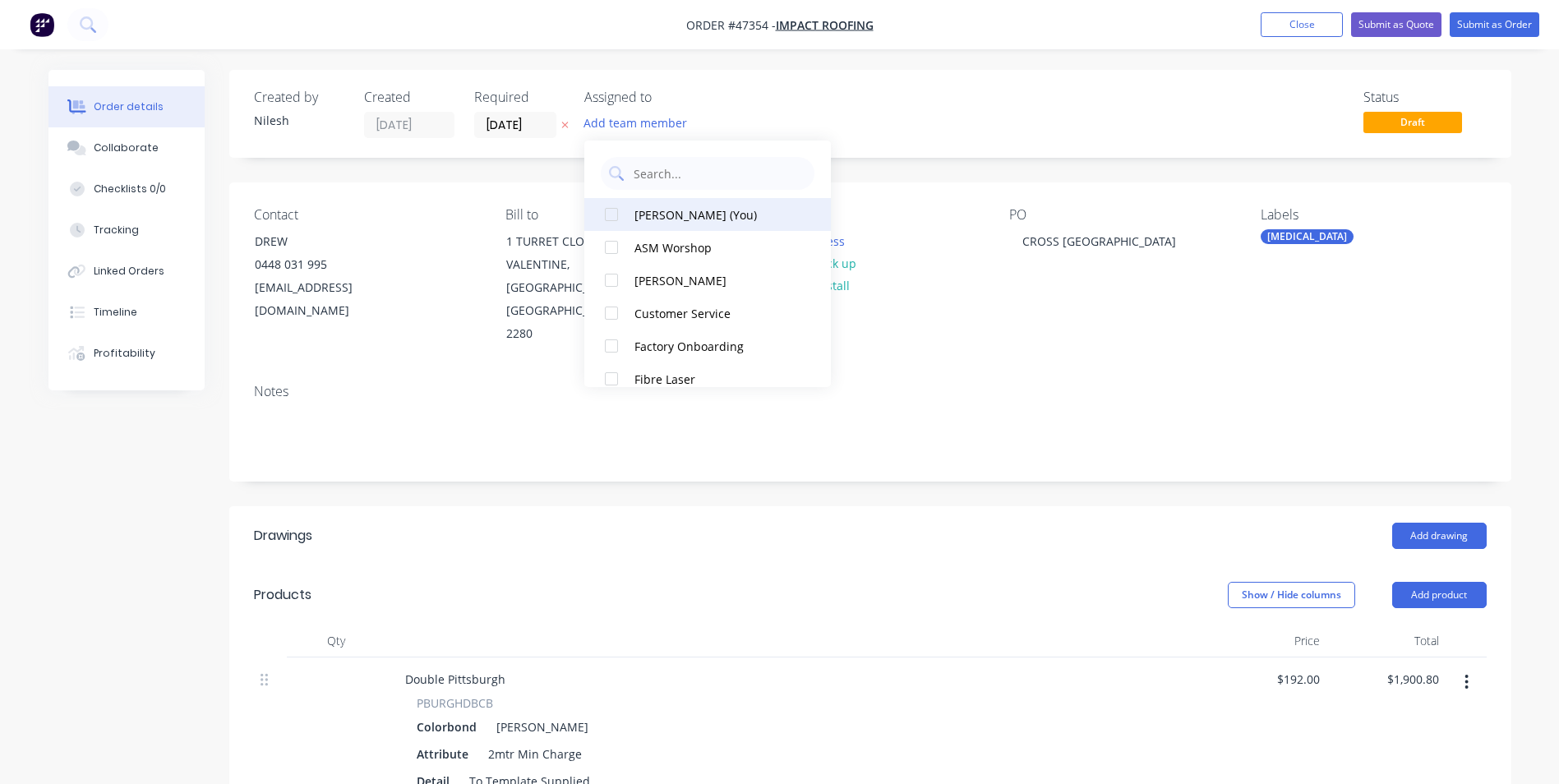
click at [727, 230] on button "[PERSON_NAME] (You)" at bounding box center [707, 214] width 246 height 33
click at [526, 132] on input "[DATE]" at bounding box center [515, 124] width 80 height 25
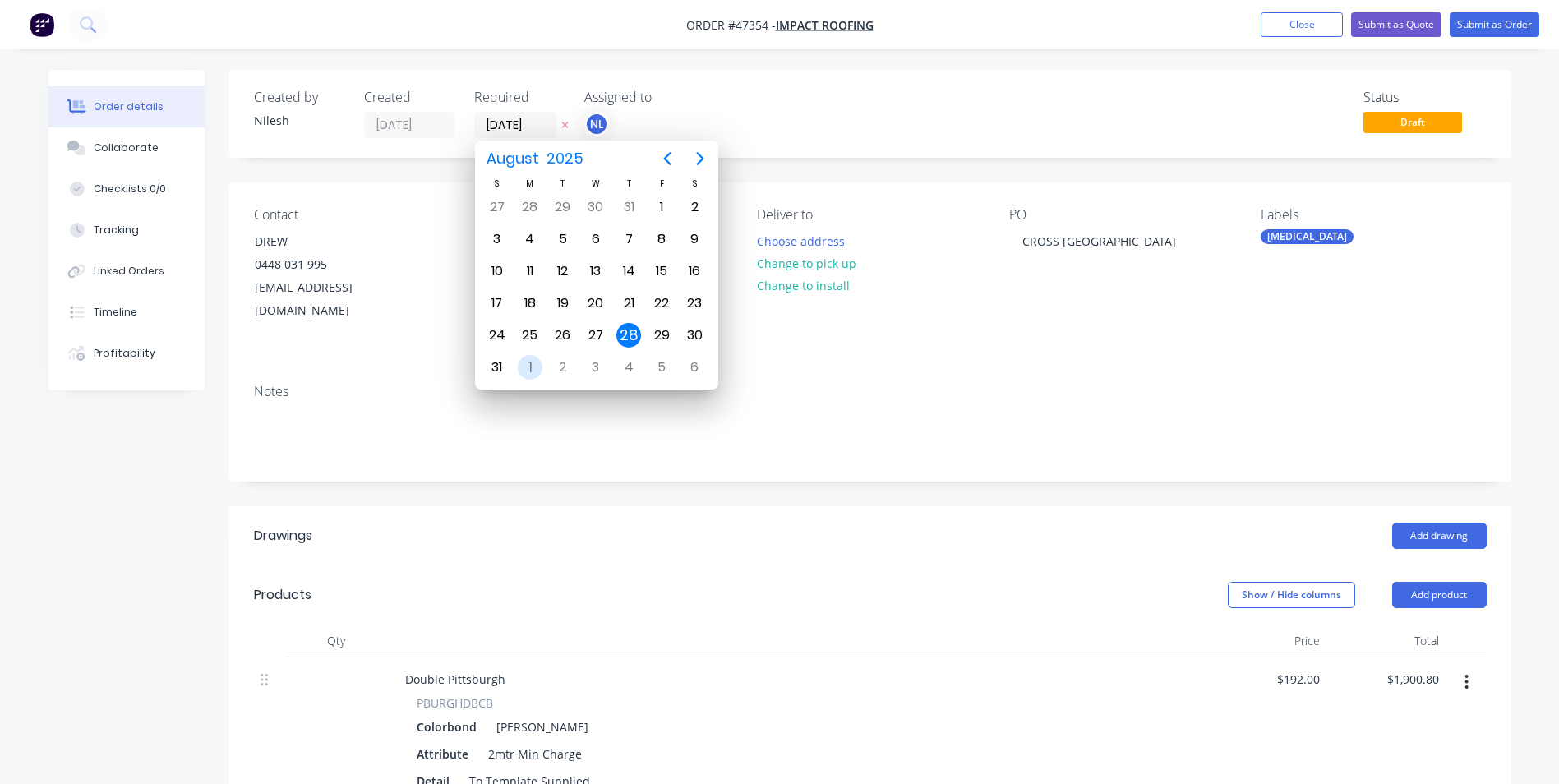
click at [542, 367] on div "[DATE]" at bounding box center [529, 366] width 33 height 31
type input "[DATE]"
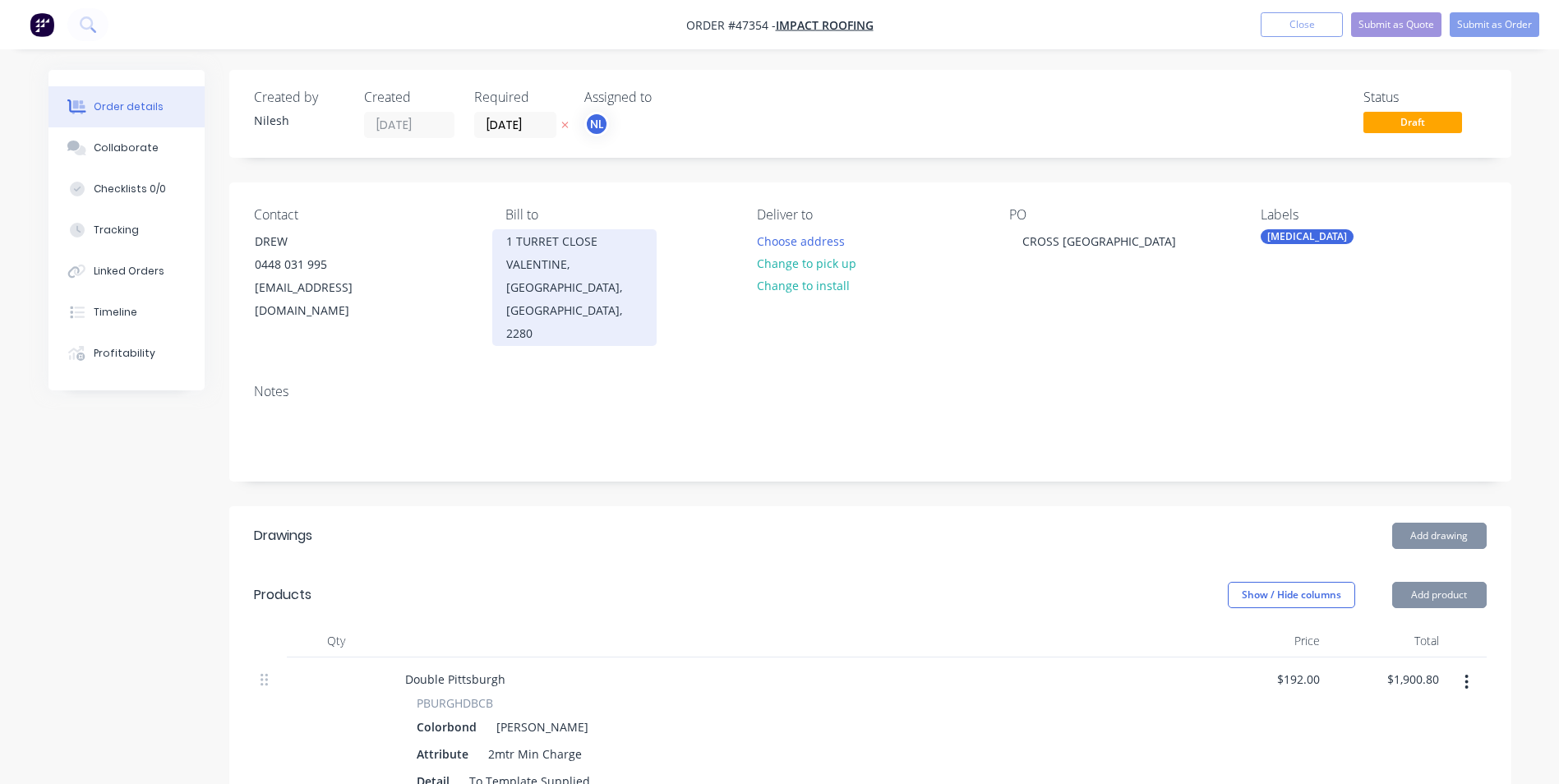
scroll to position [0, 0]
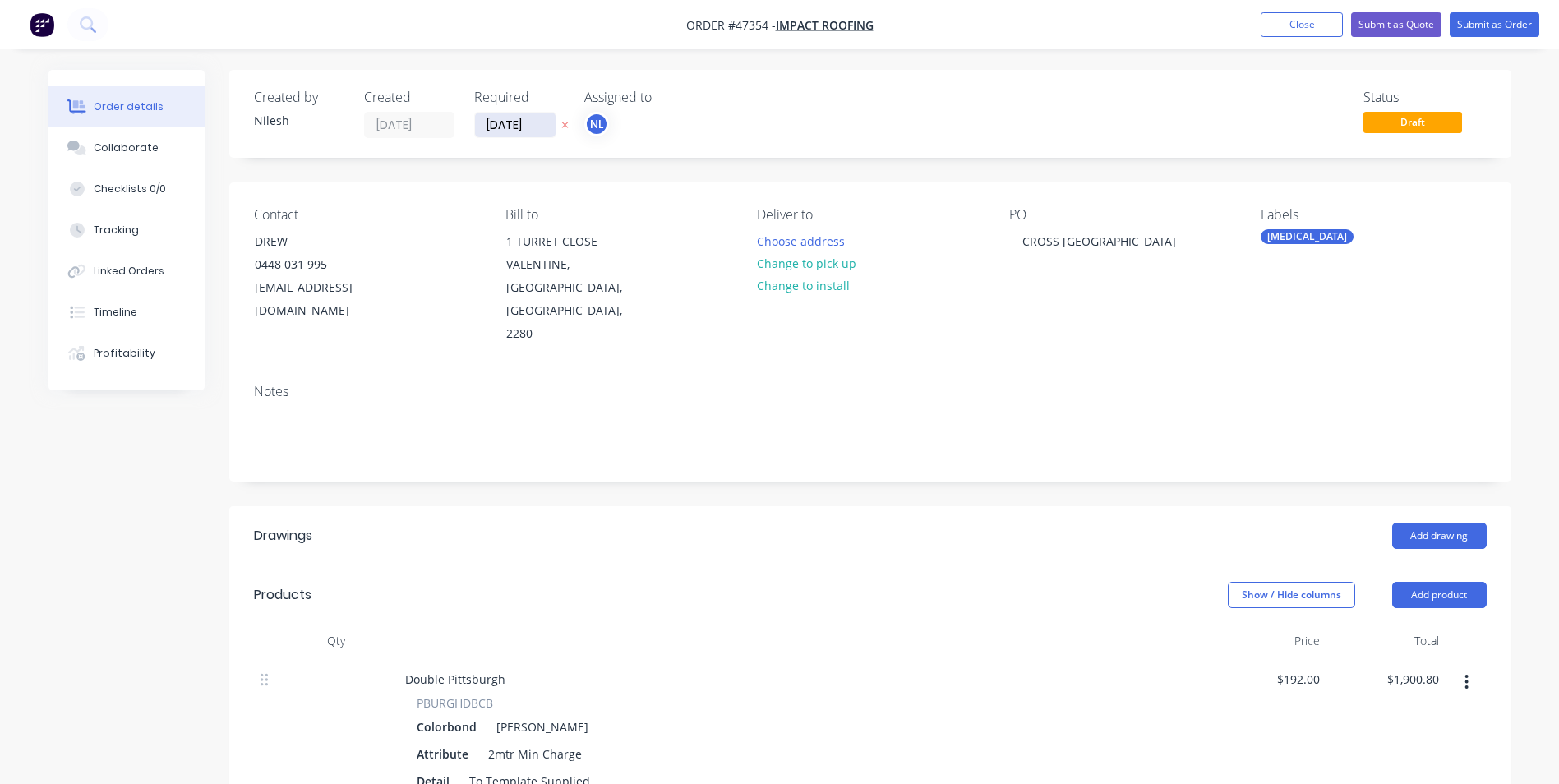
click at [545, 132] on input "[DATE]" at bounding box center [515, 124] width 80 height 25
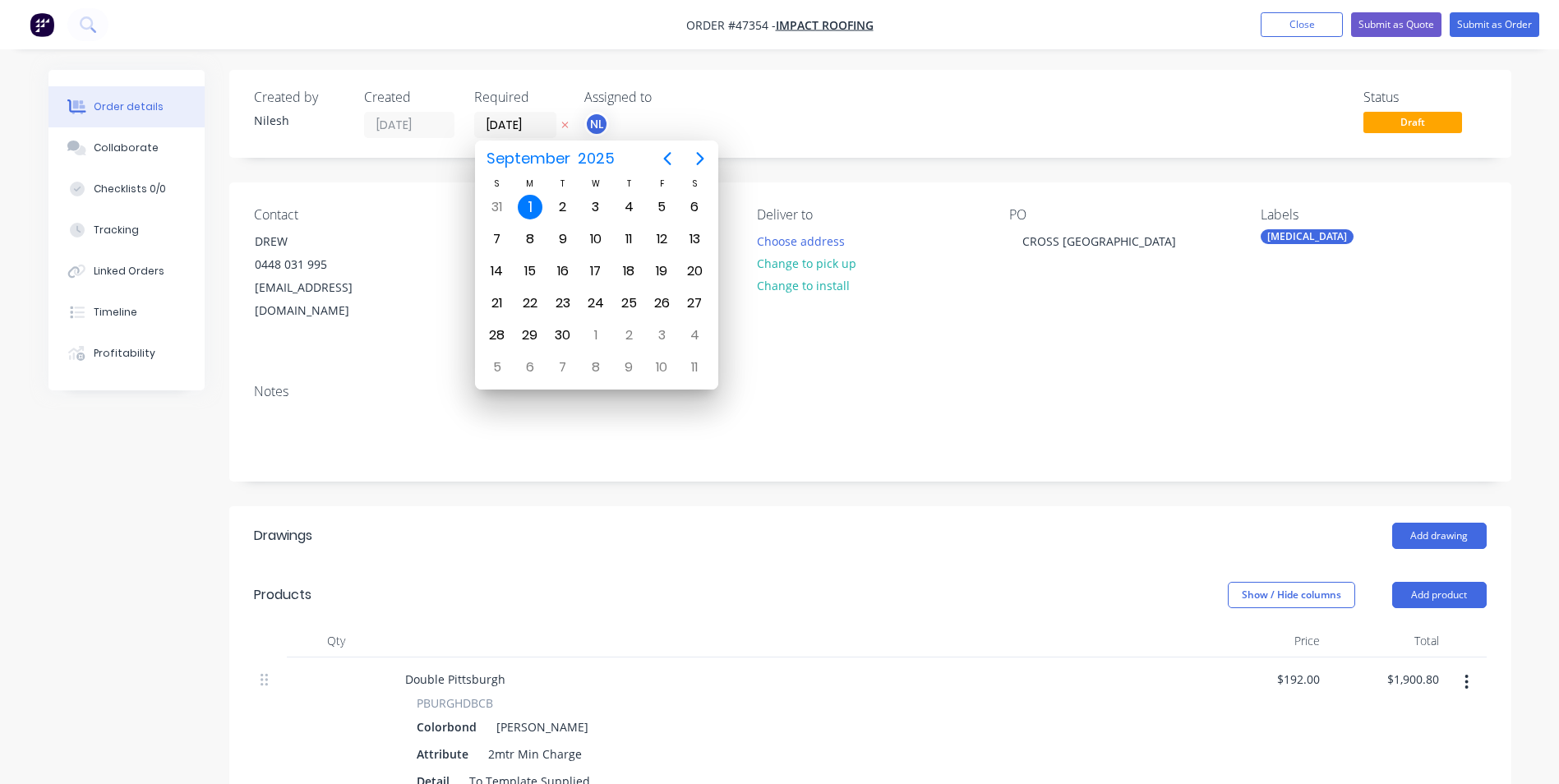
click at [851, 128] on div "Status Draft" at bounding box center [1117, 113] width 738 height 49
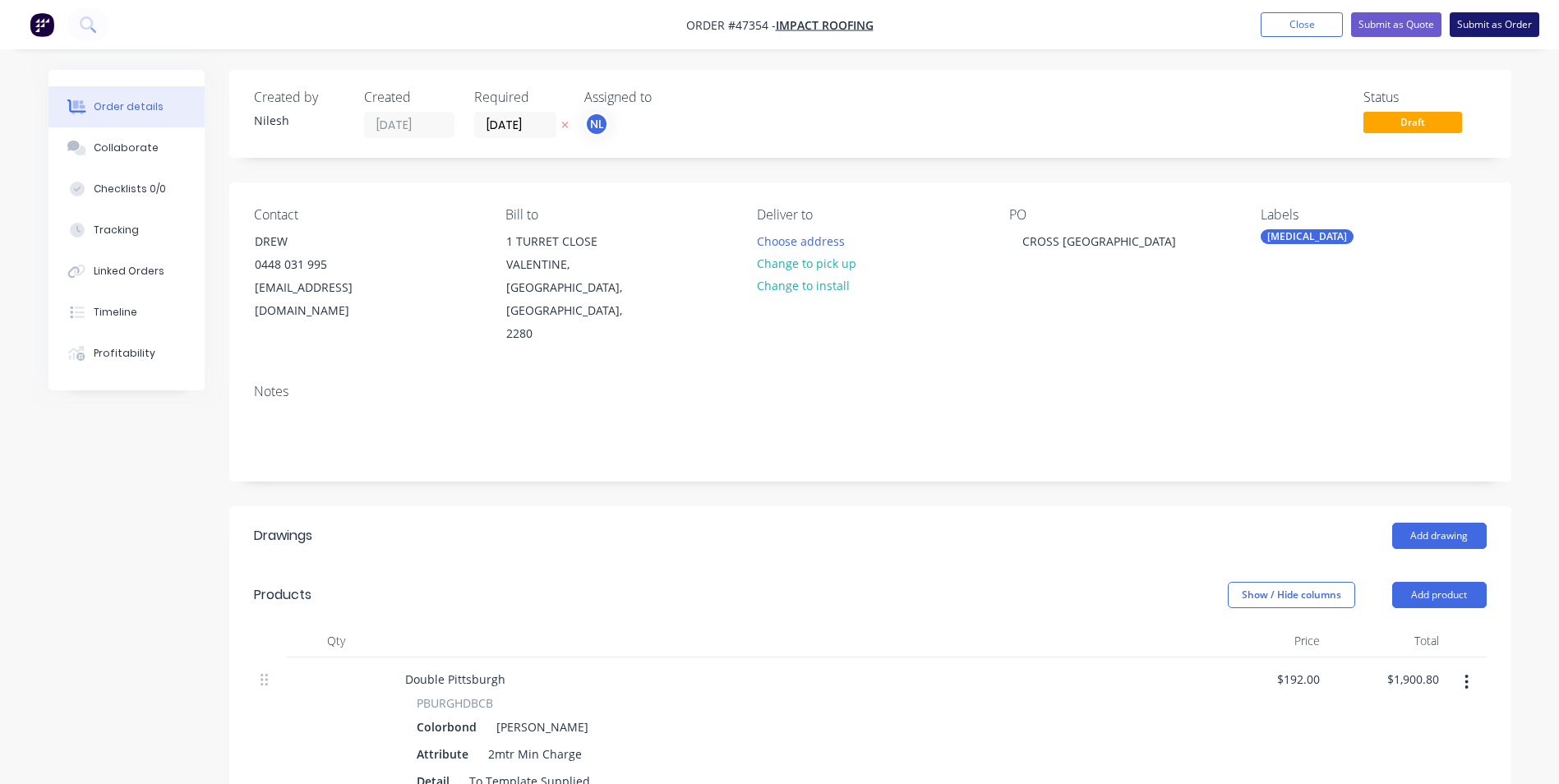
click at [1475, 26] on button "Submit as Order" at bounding box center [1494, 25] width 89 height 25
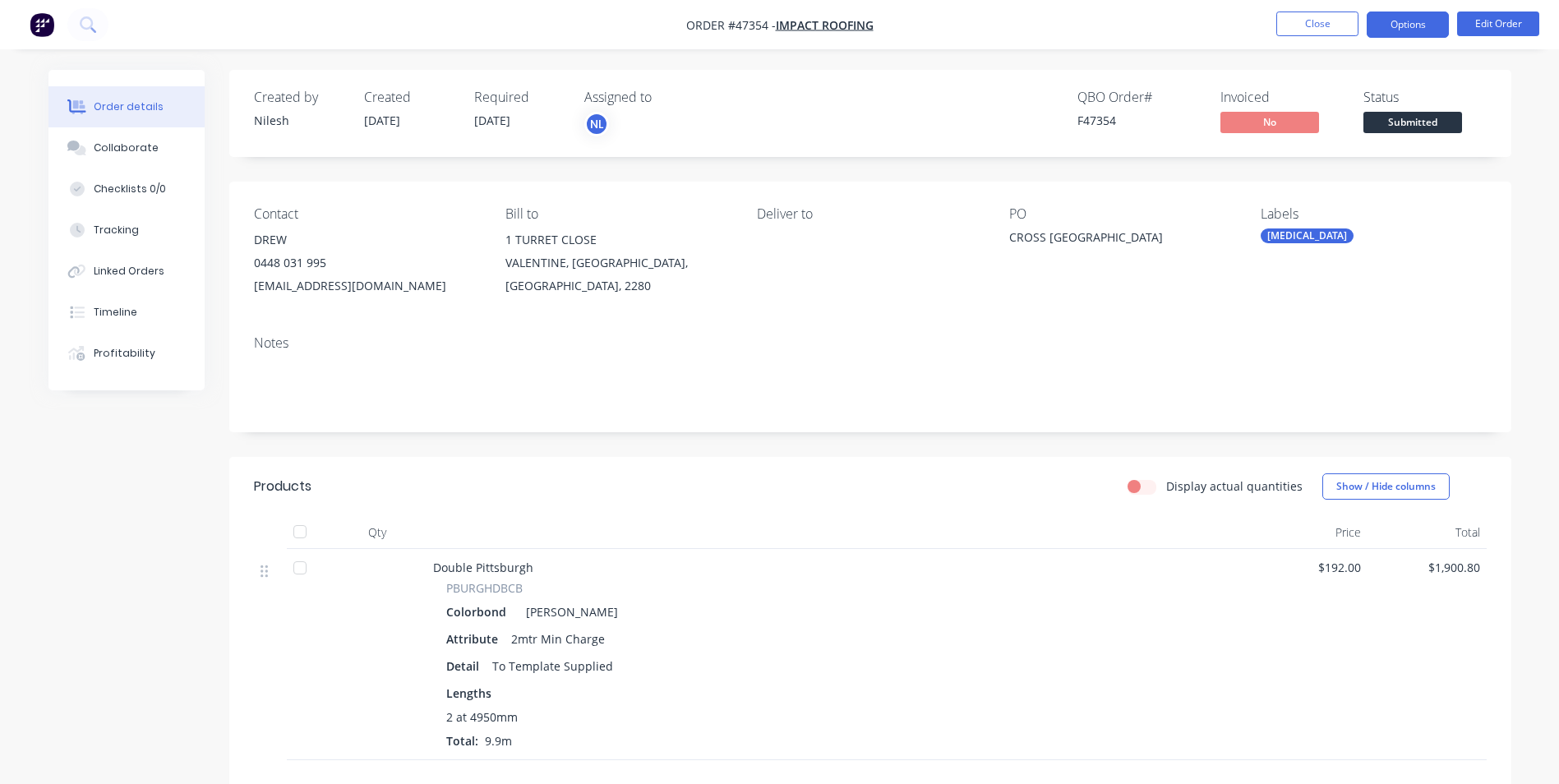
click at [1426, 34] on button "Options" at bounding box center [1407, 25] width 82 height 26
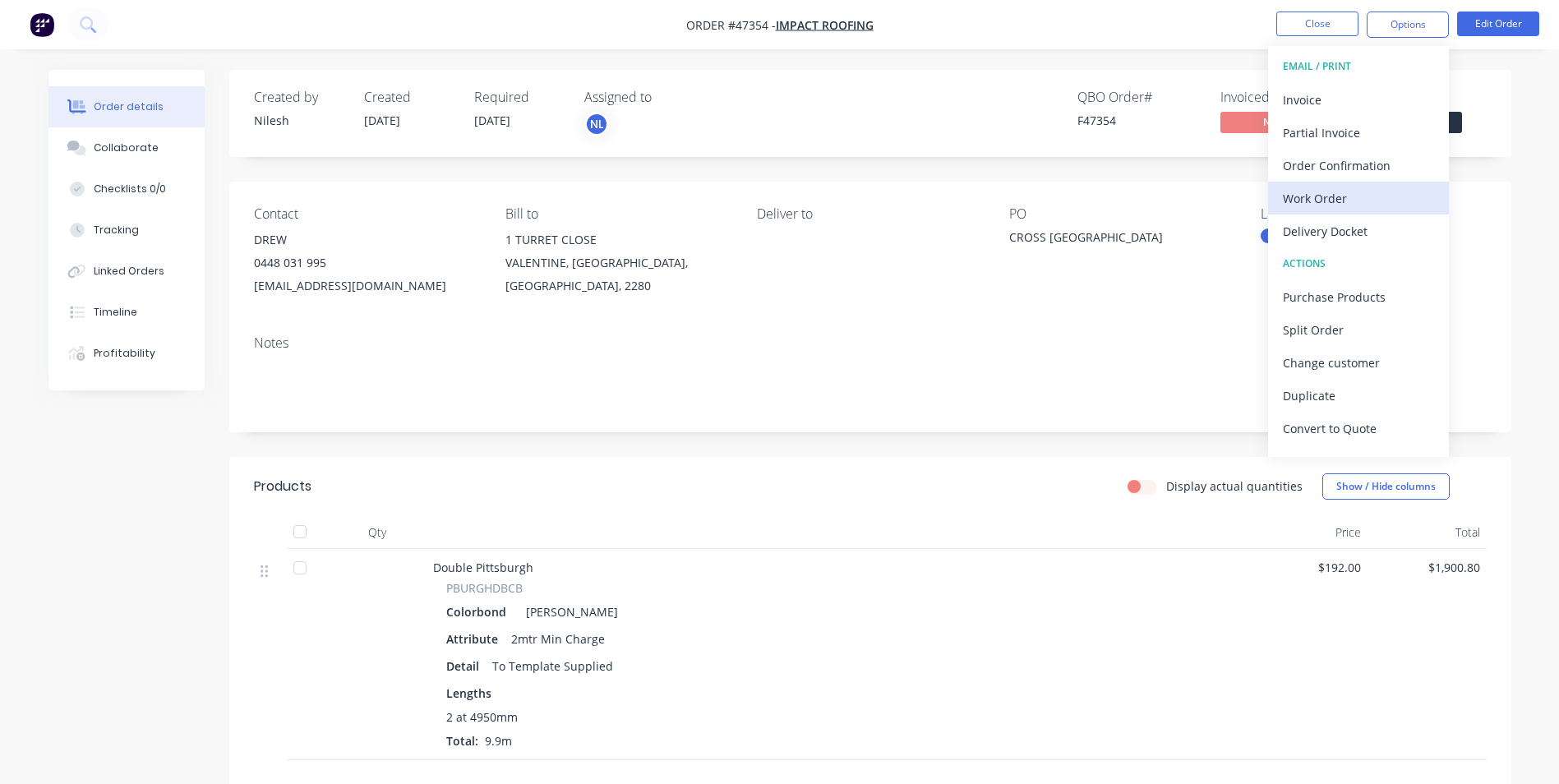
click at [1360, 190] on div "Work Order" at bounding box center [1358, 198] width 151 height 24
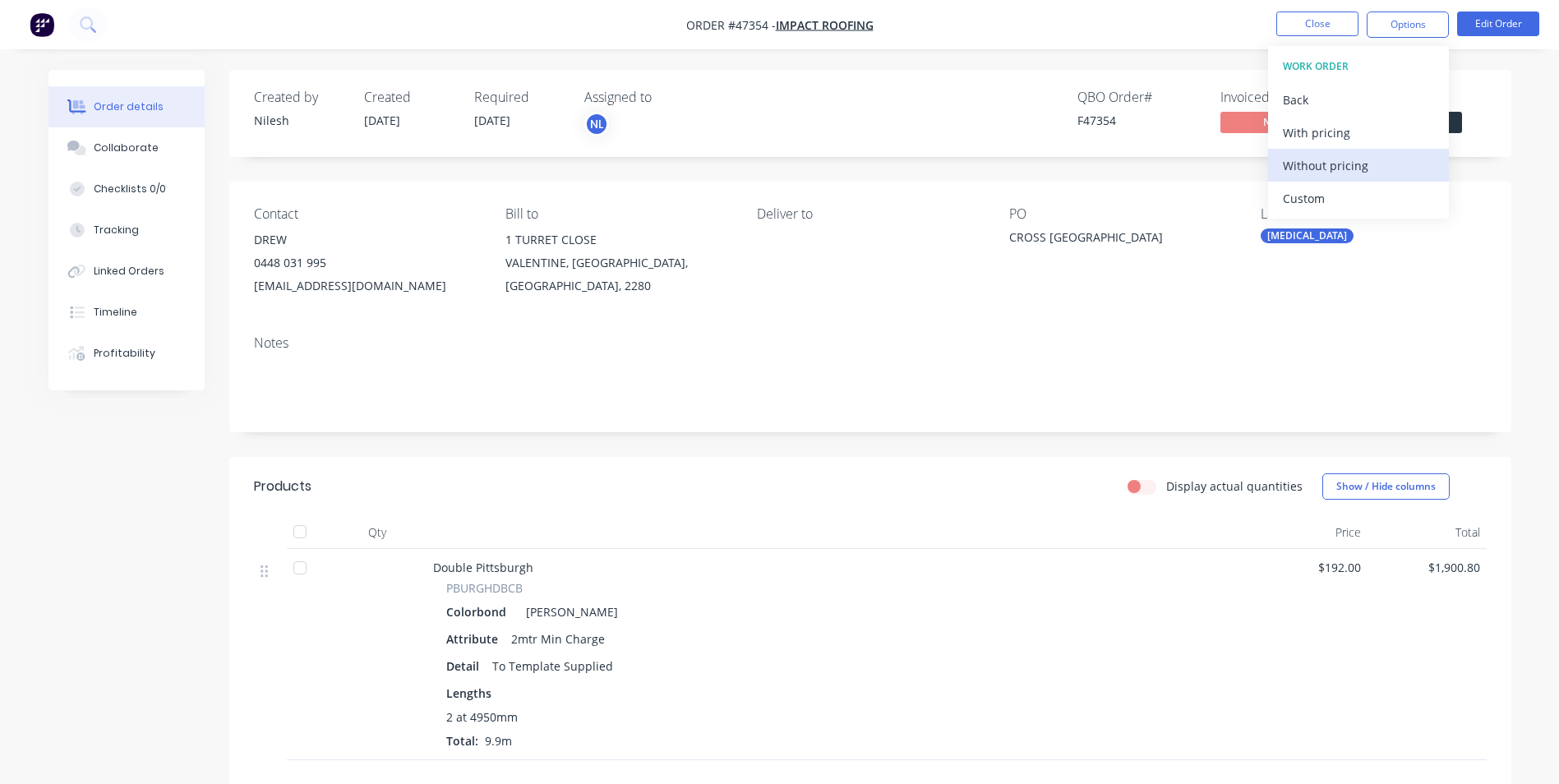
click at [1354, 167] on div "Without pricing" at bounding box center [1358, 165] width 151 height 24
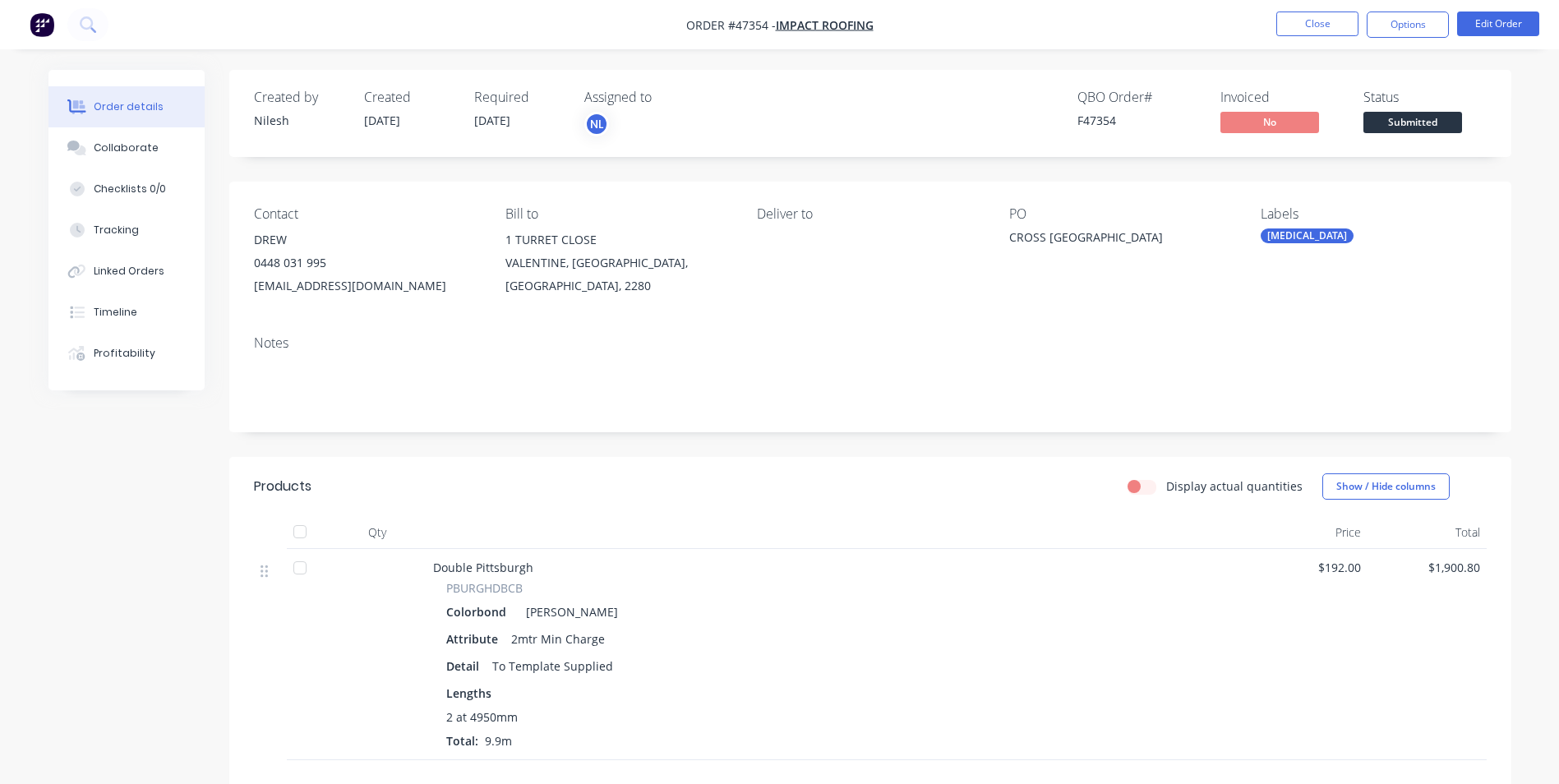
click at [705, 296] on div "VALENTINE, [GEOGRAPHIC_DATA], [GEOGRAPHIC_DATA], 2280" at bounding box center [617, 275] width 225 height 46
click at [1465, 308] on div "Contact DREW [PHONE_NUMBER] [EMAIL_ADDRESS][DOMAIN_NAME] Bill to 1 TURRET CLOSE…" at bounding box center [870, 252] width 1282 height 140
click at [1404, 16] on button "Options" at bounding box center [1407, 25] width 82 height 26
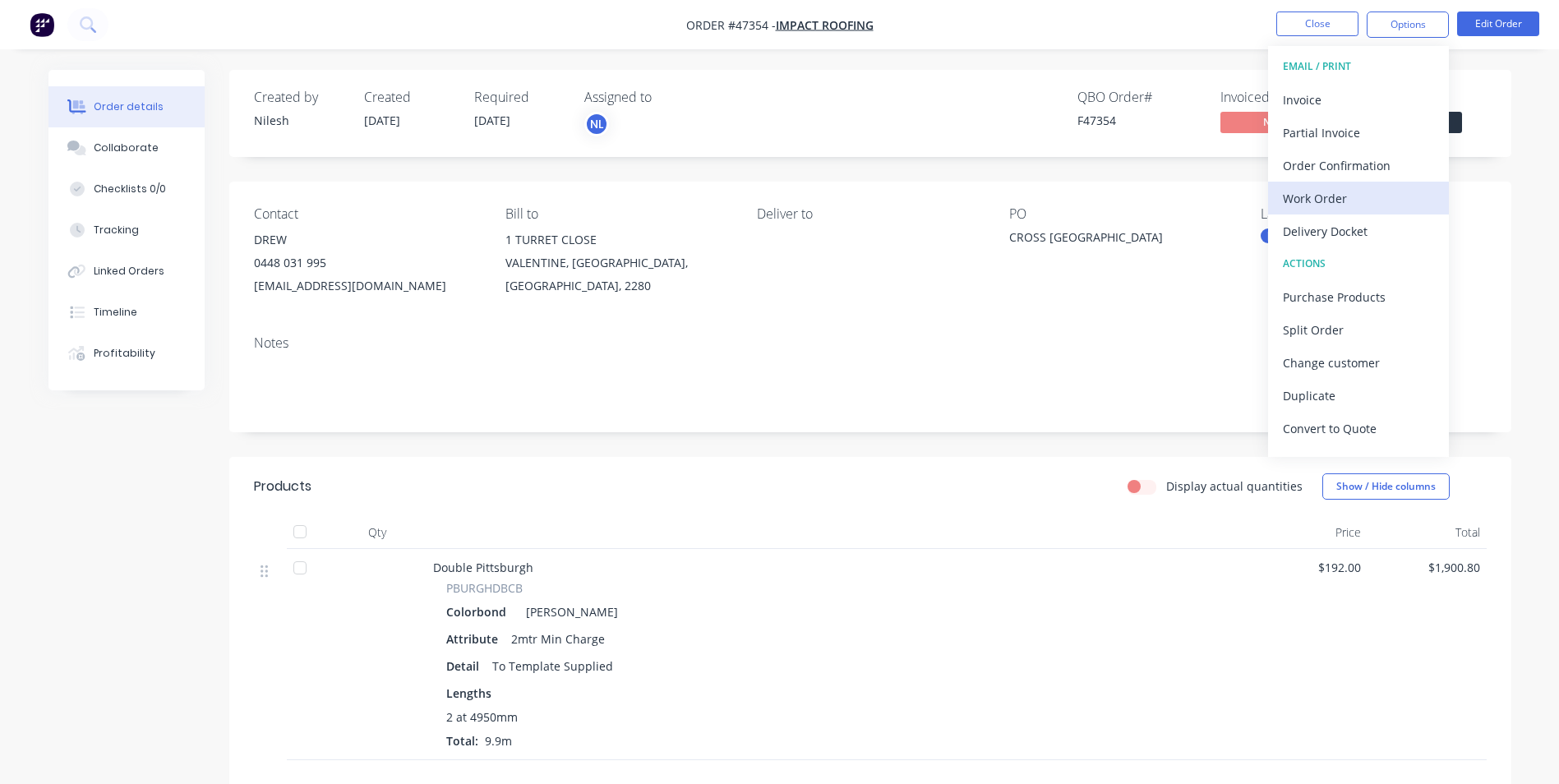
click at [1339, 205] on div "Work Order" at bounding box center [1358, 198] width 151 height 24
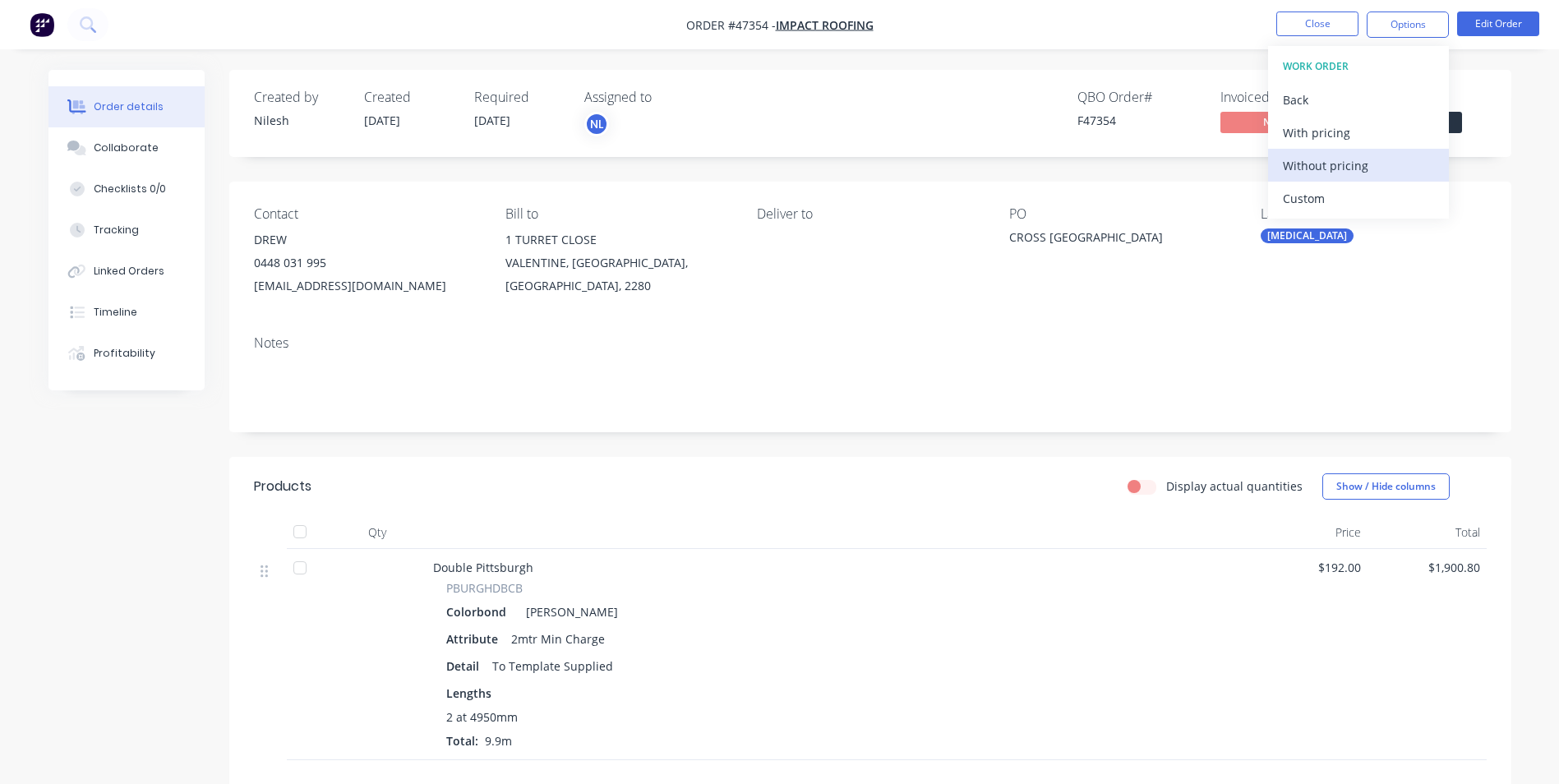
click at [1328, 173] on div "Without pricing" at bounding box center [1358, 165] width 151 height 24
click at [1010, 144] on div "Created by [PERSON_NAME] Created [DATE] Required [DATE] Assigned to NL QBO Orde…" at bounding box center [870, 113] width 1282 height 87
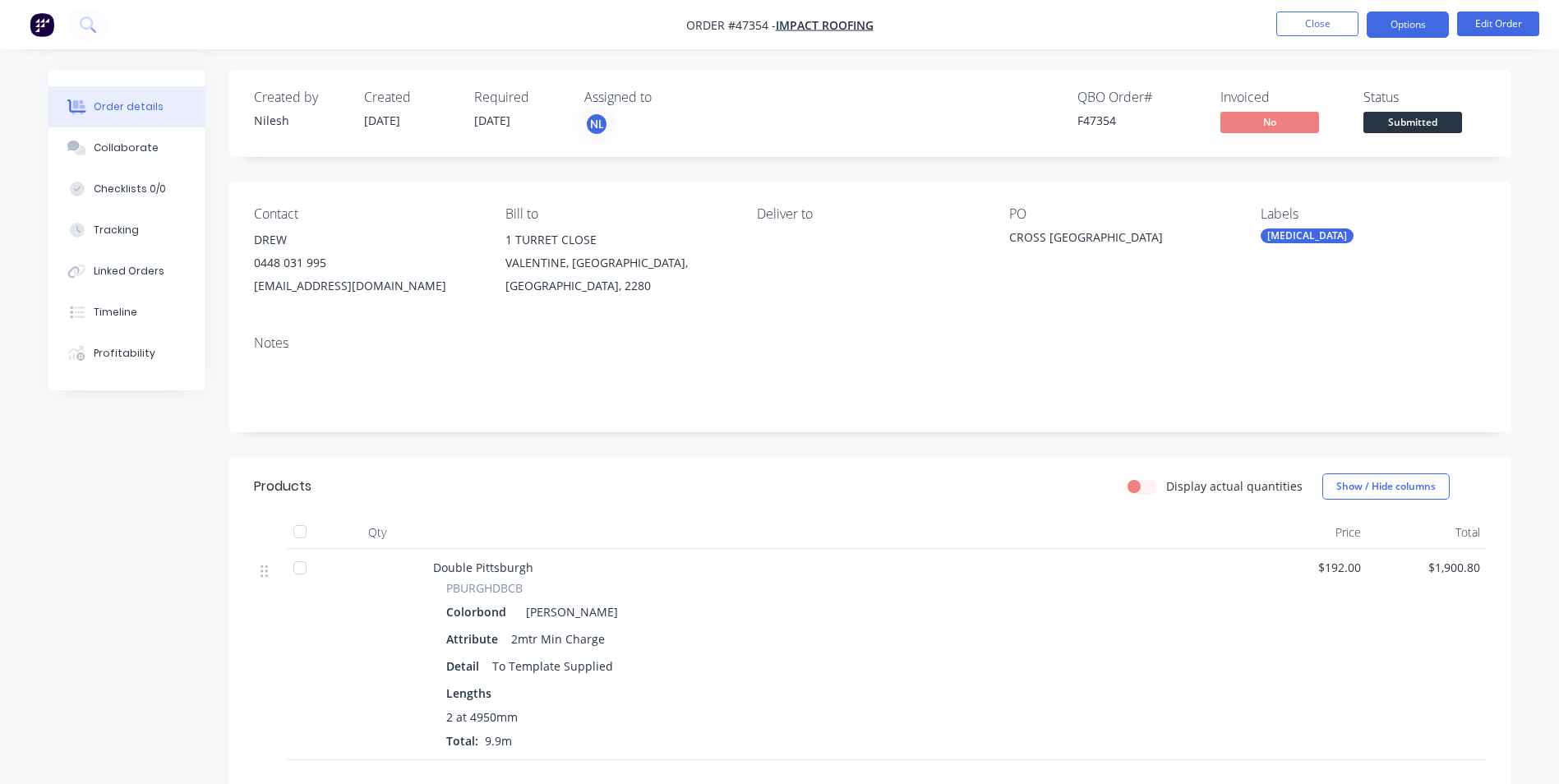
click at [1419, 22] on button "Options" at bounding box center [1407, 25] width 82 height 26
drag, startPoint x: 1457, startPoint y: 19, endPoint x: 1472, endPoint y: 19, distance: 15.0
click at [1472, 19] on button "Edit Order" at bounding box center [1498, 24] width 82 height 25
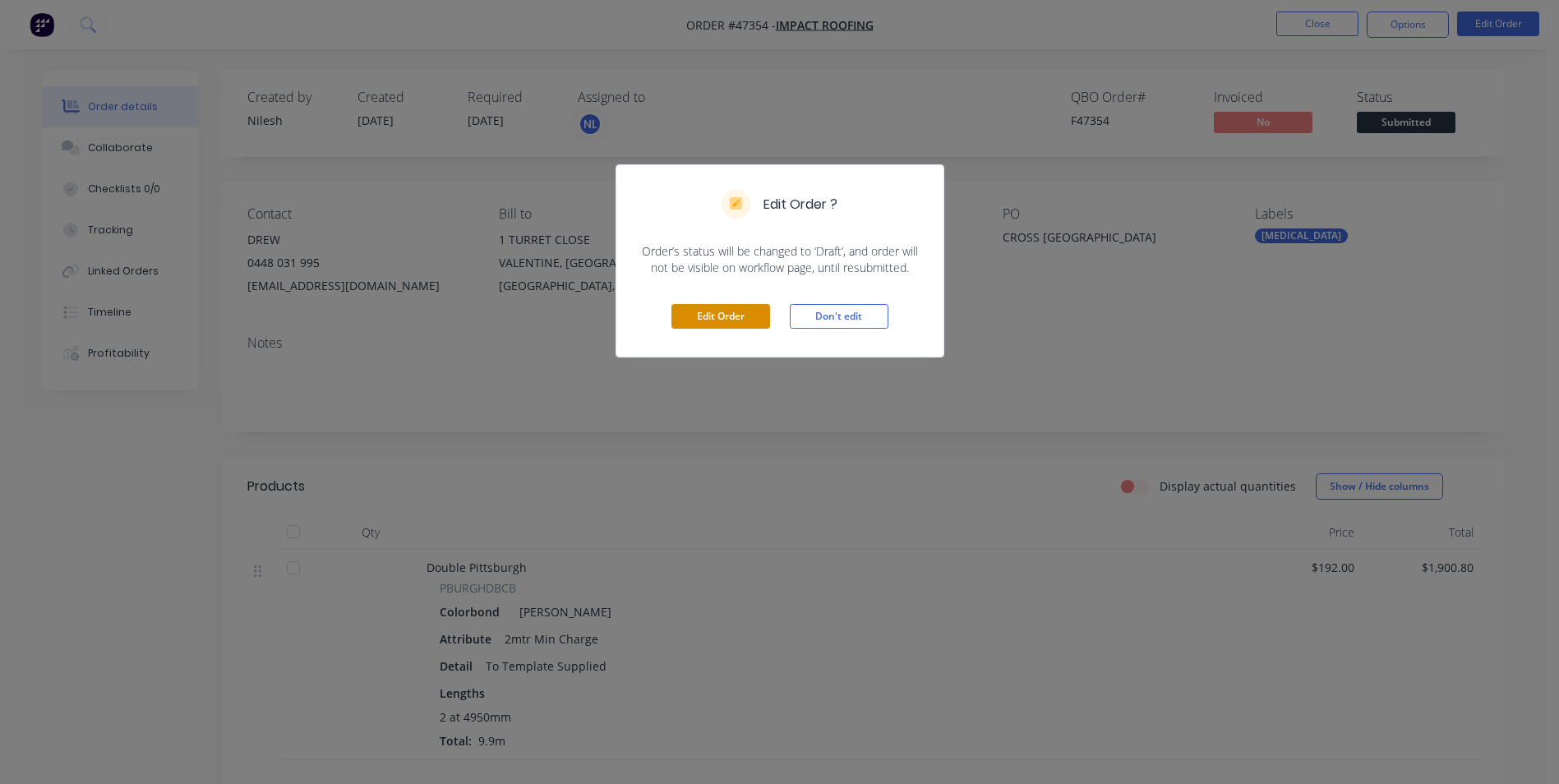
click at [754, 319] on button "Edit Order" at bounding box center [721, 316] width 99 height 25
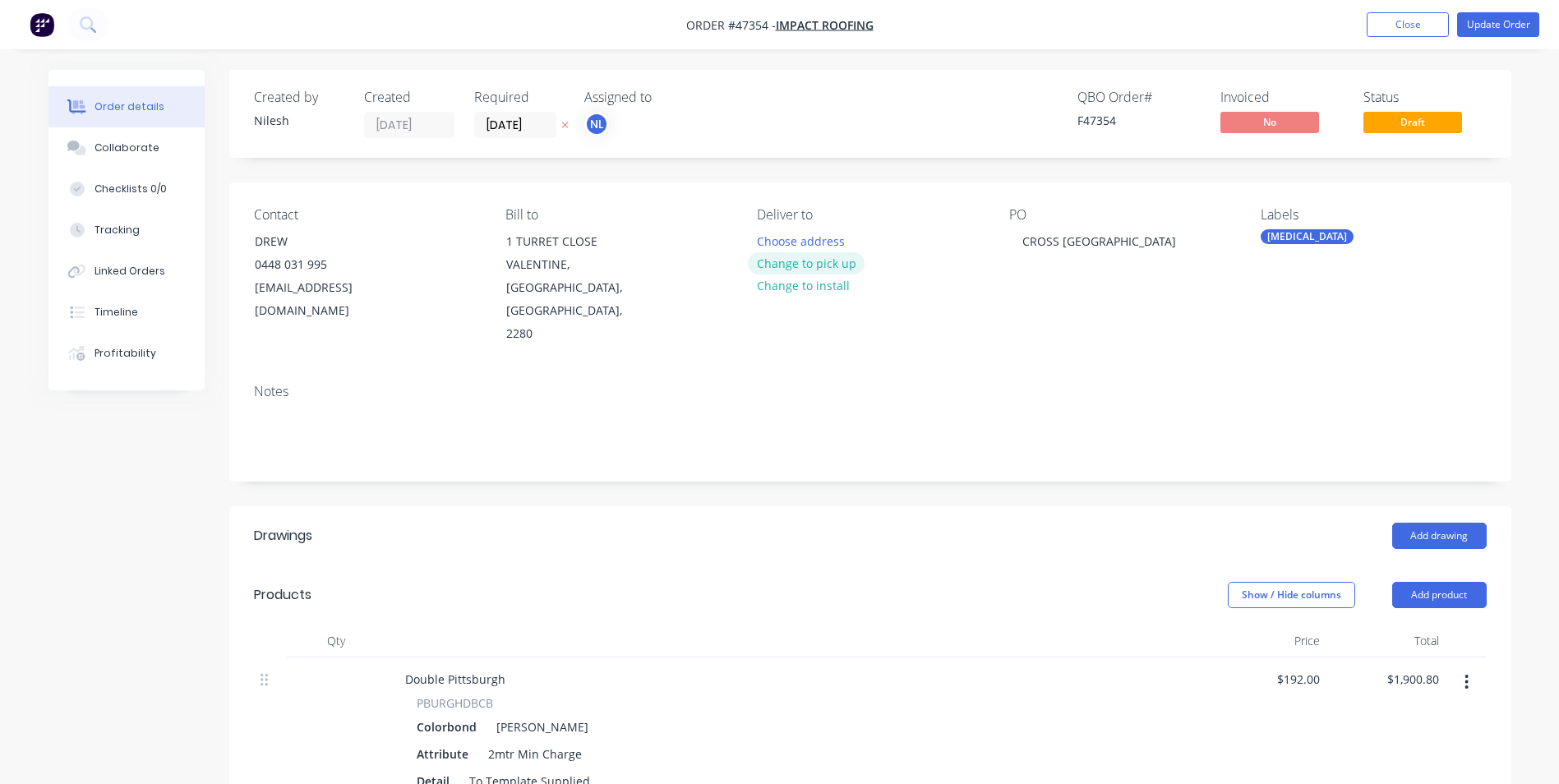
click at [809, 271] on button "Change to pick up" at bounding box center [806, 263] width 117 height 22
click at [1487, 23] on button "Update Order" at bounding box center [1498, 25] width 82 height 25
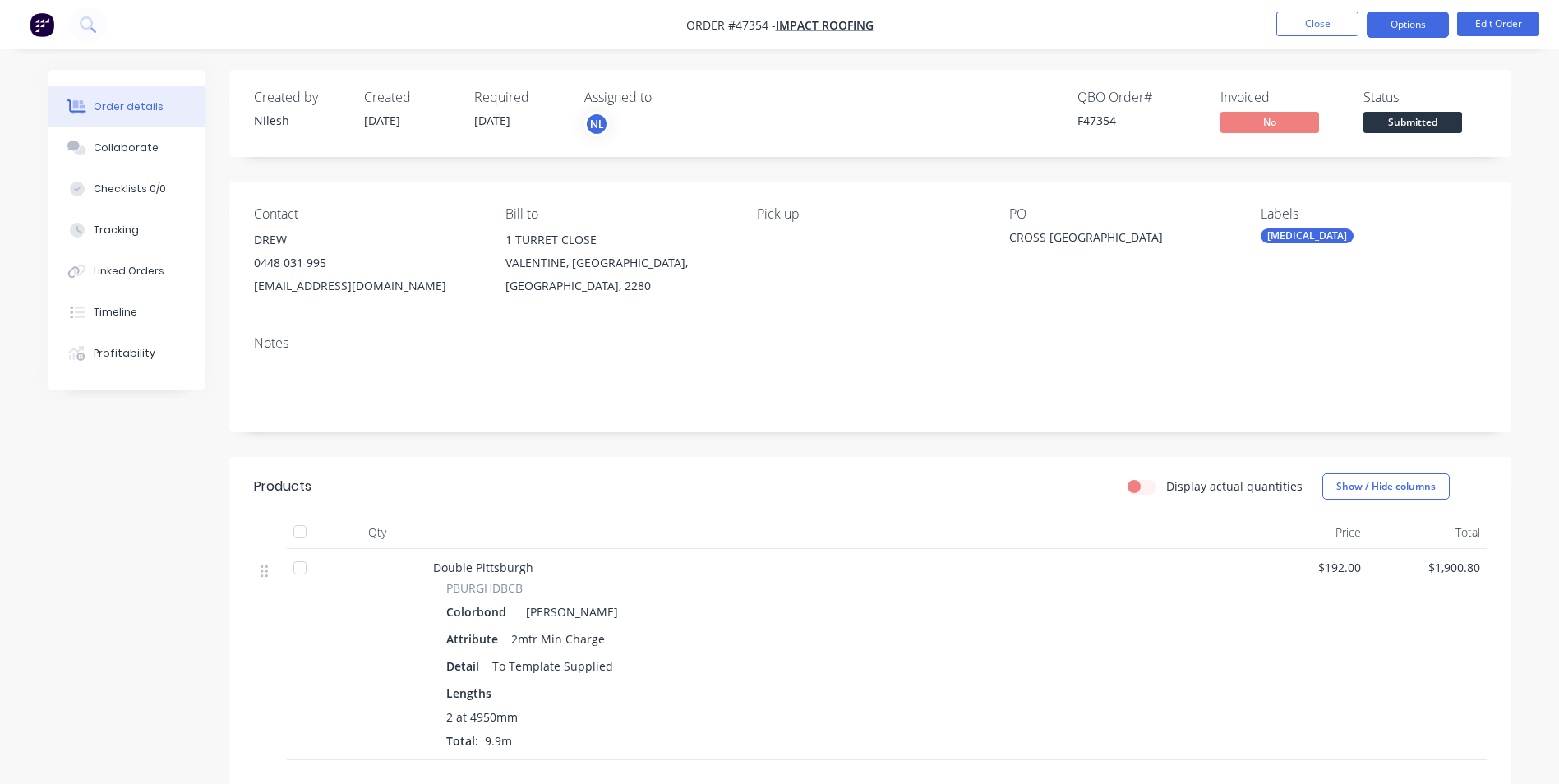
click at [1411, 32] on button "Options" at bounding box center [1407, 25] width 82 height 26
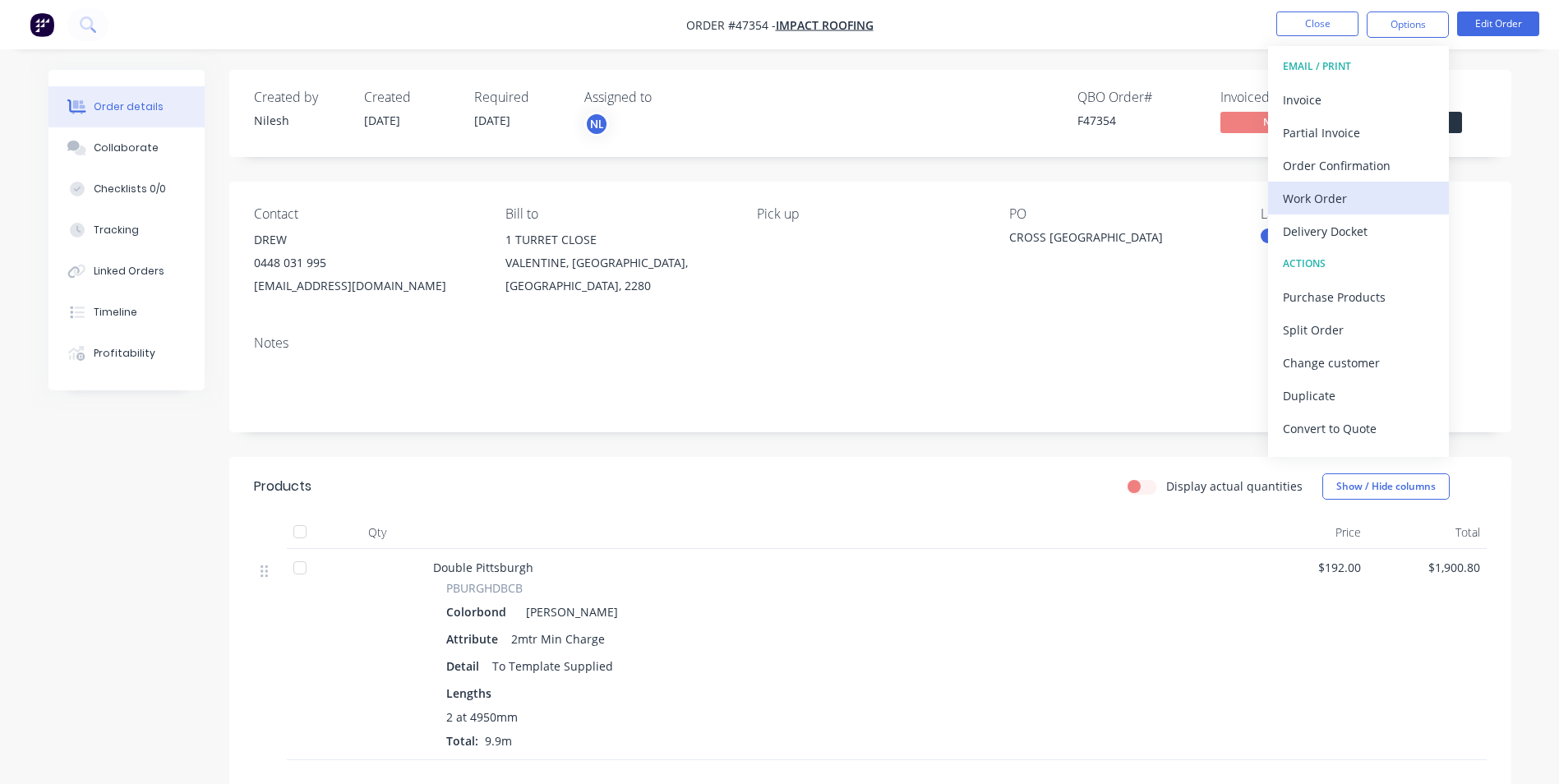
click at [1336, 208] on div "Work Order" at bounding box center [1358, 198] width 151 height 24
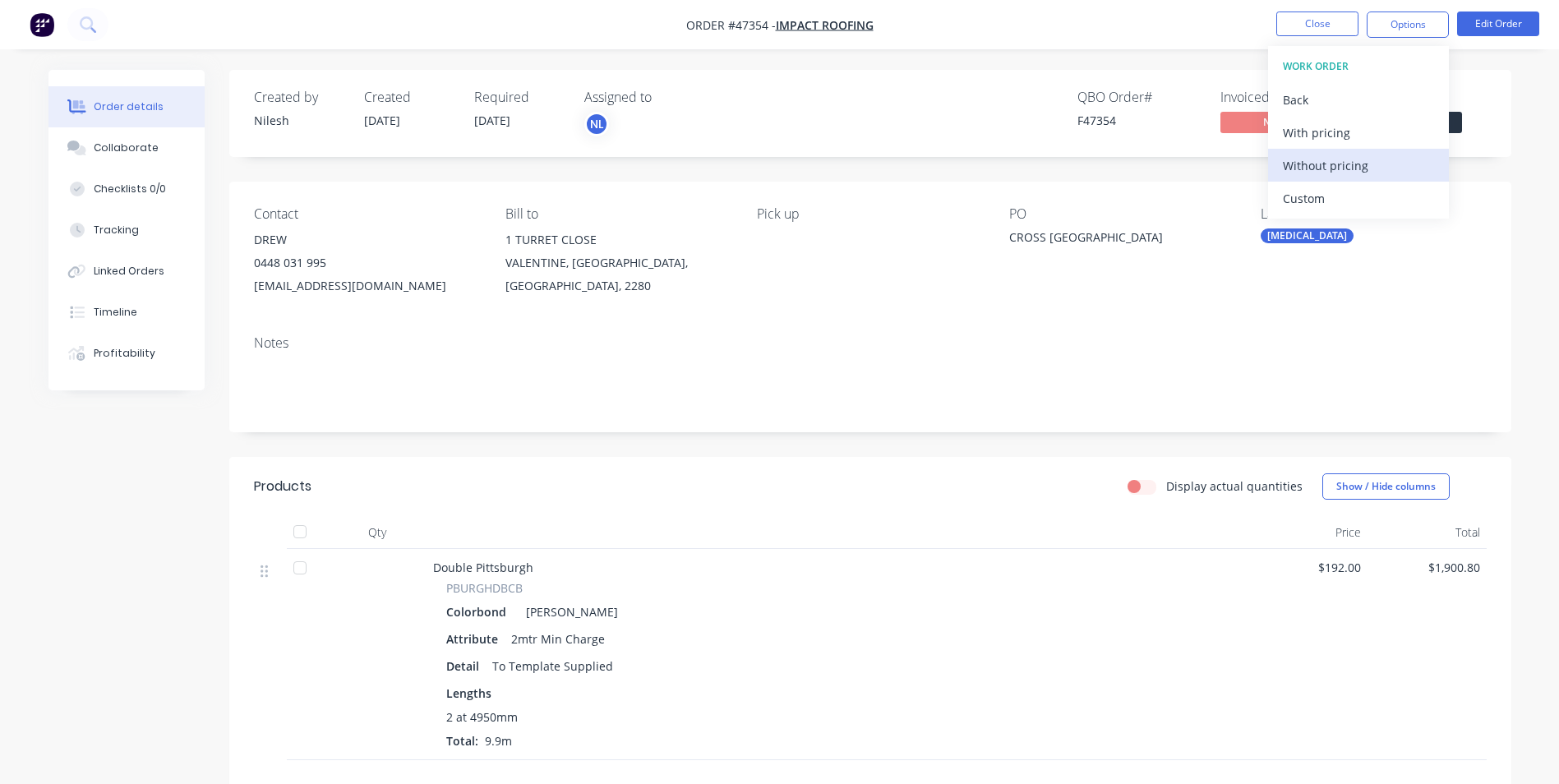
click at [1314, 173] on div "Without pricing" at bounding box center [1358, 165] width 151 height 24
